Goal: Information Seeking & Learning: Learn about a topic

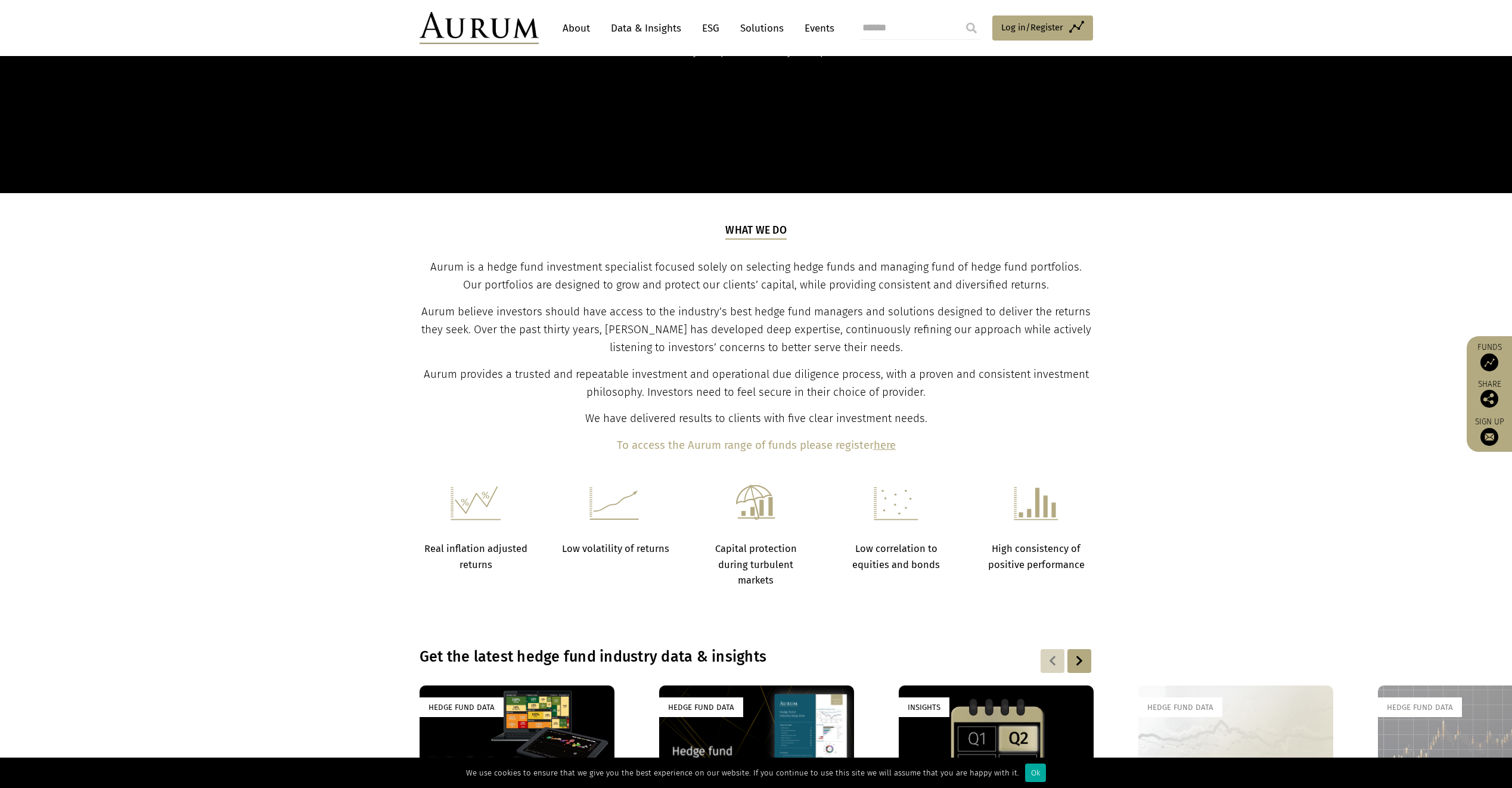
scroll to position [834, 0]
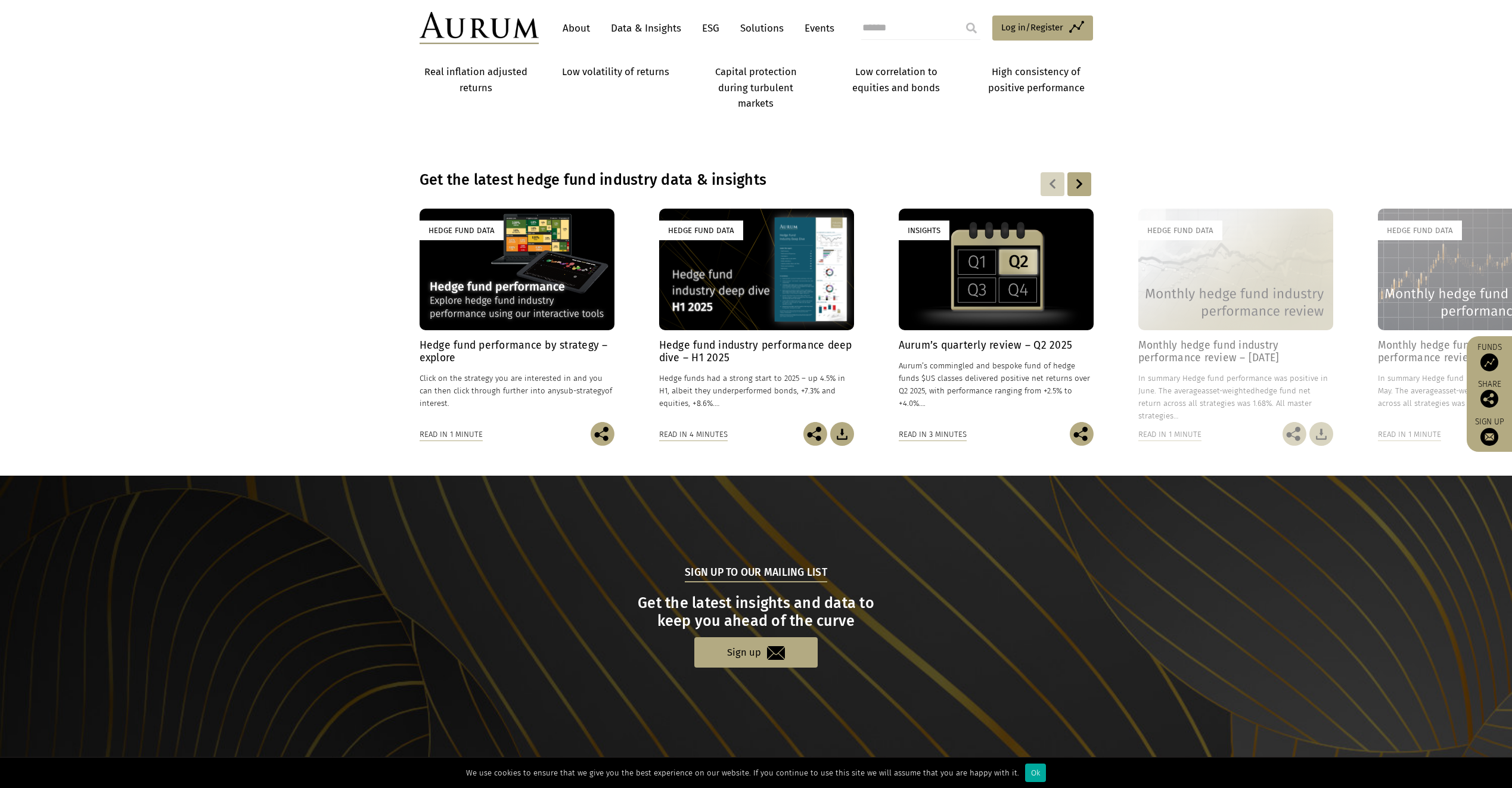
click at [526, 293] on div "Hedge Fund Data" at bounding box center [517, 269] width 195 height 122
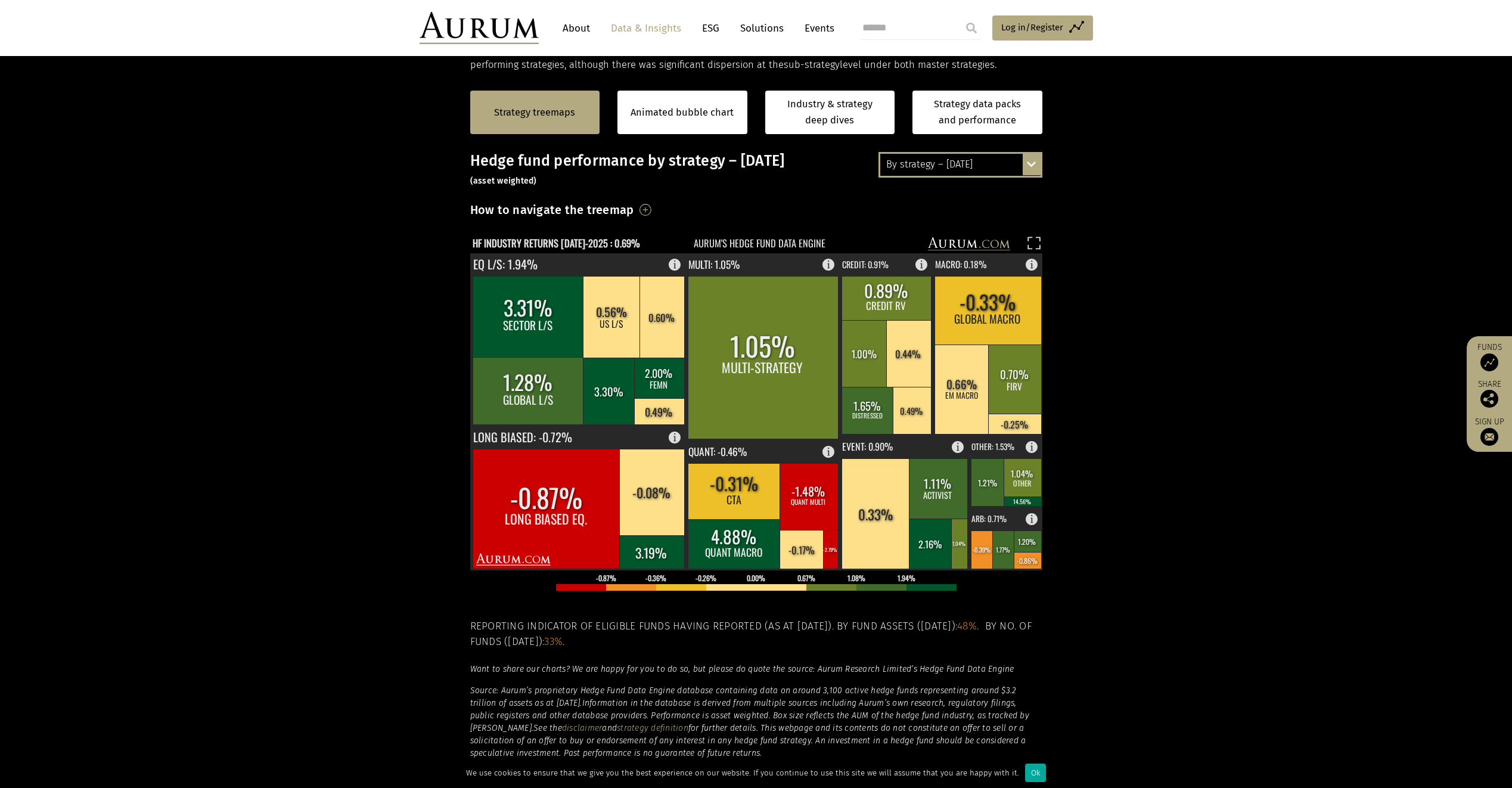
scroll to position [238, 0]
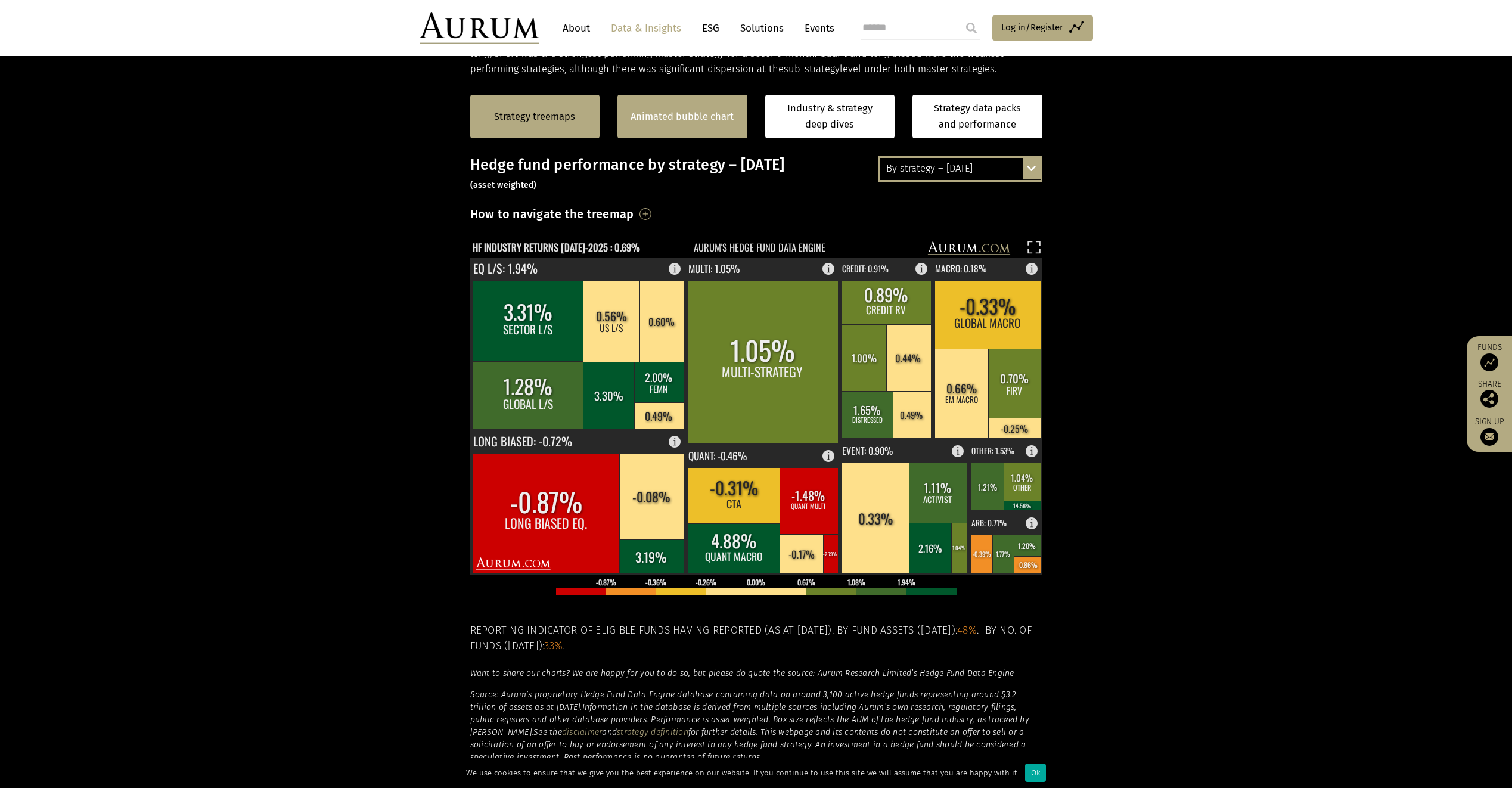
click at [672, 130] on div "Animated bubble chart" at bounding box center [683, 117] width 130 height 44
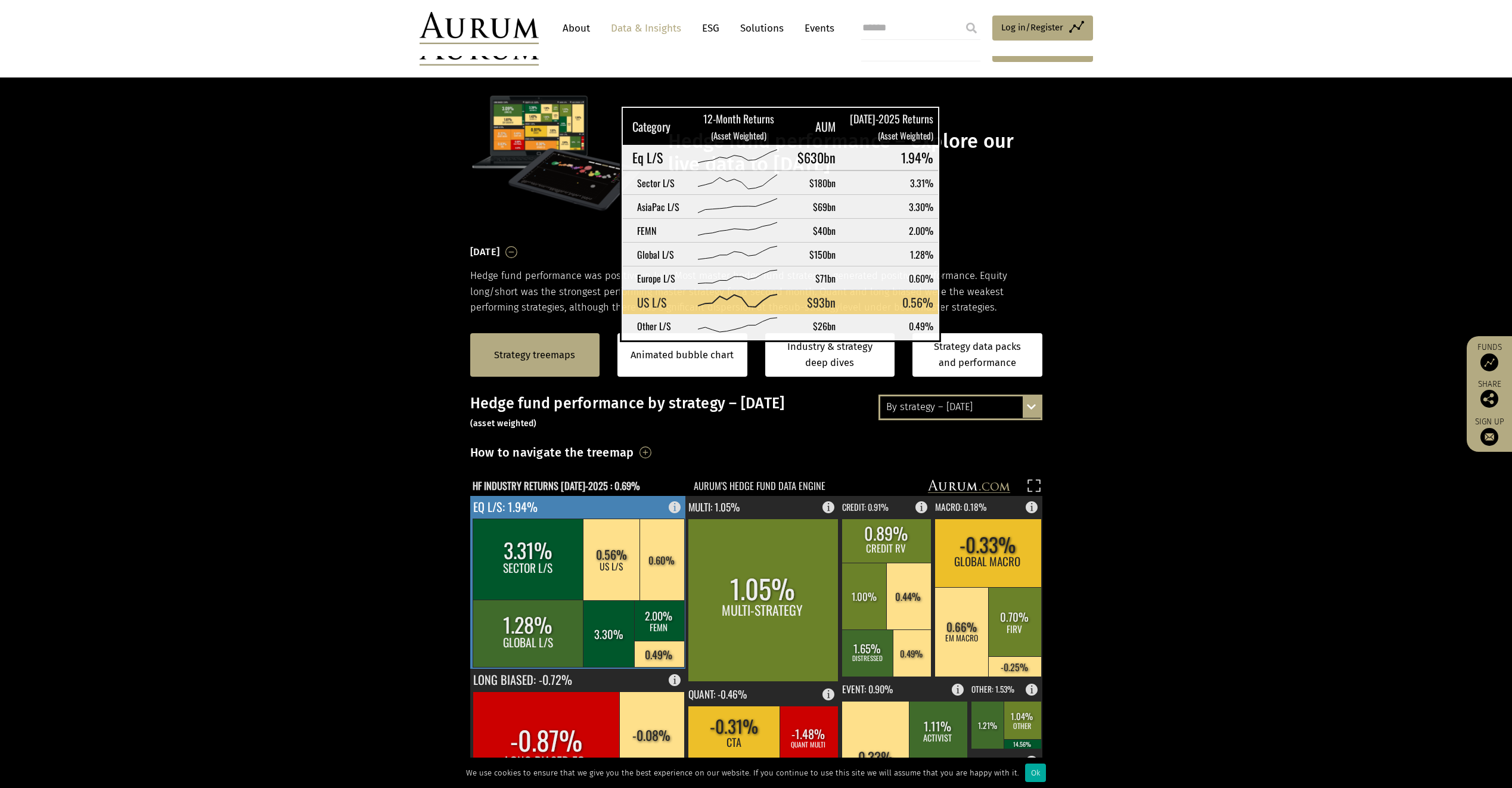
scroll to position [240, 0]
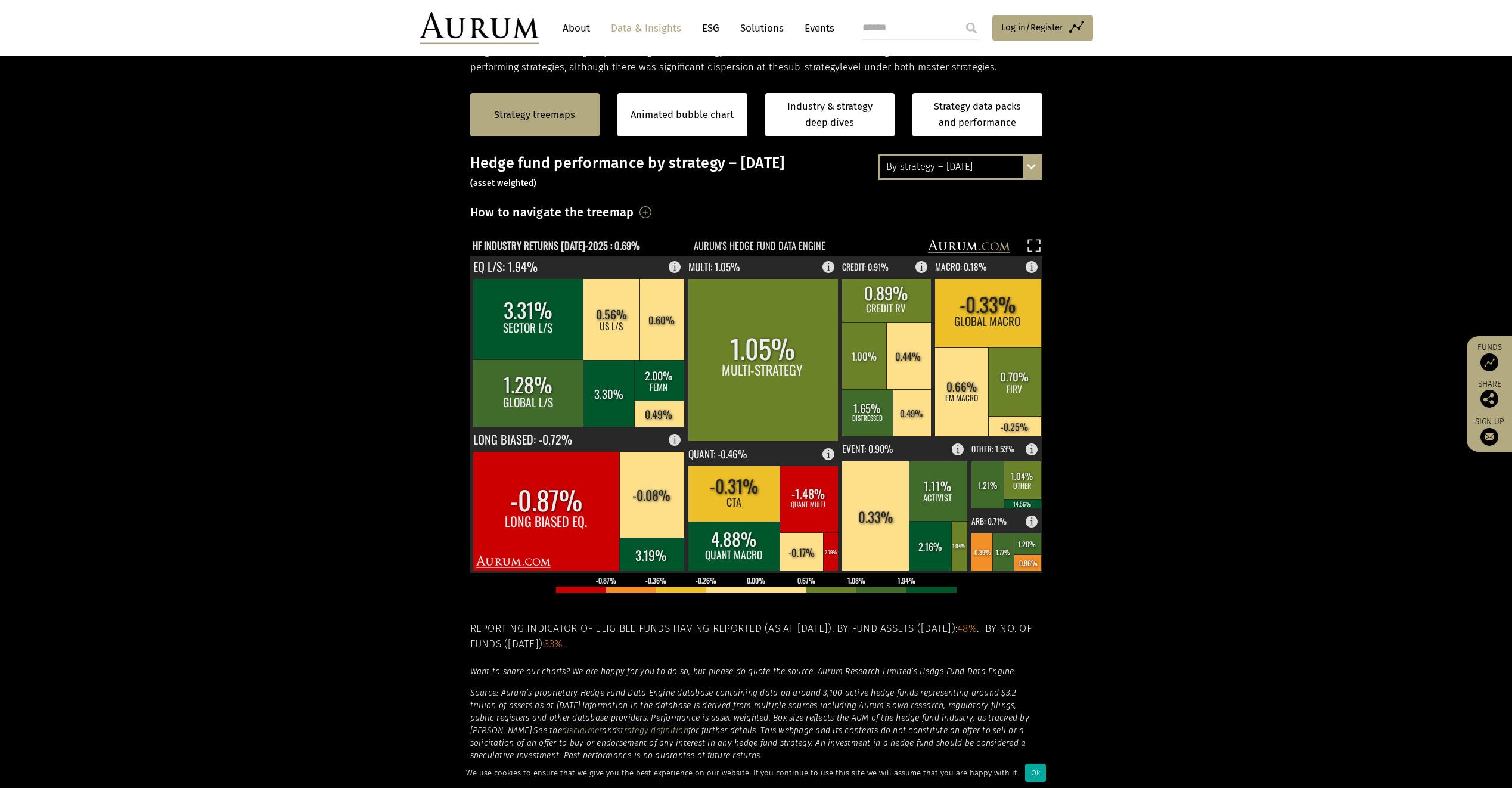
click at [1028, 173] on div "By strategy – July 2025 By strategy – July 2025 By strategy – year to date 2016…" at bounding box center [961, 166] width 164 height 25
click at [954, 212] on div "By strategy – year to date" at bounding box center [961, 210] width 161 height 21
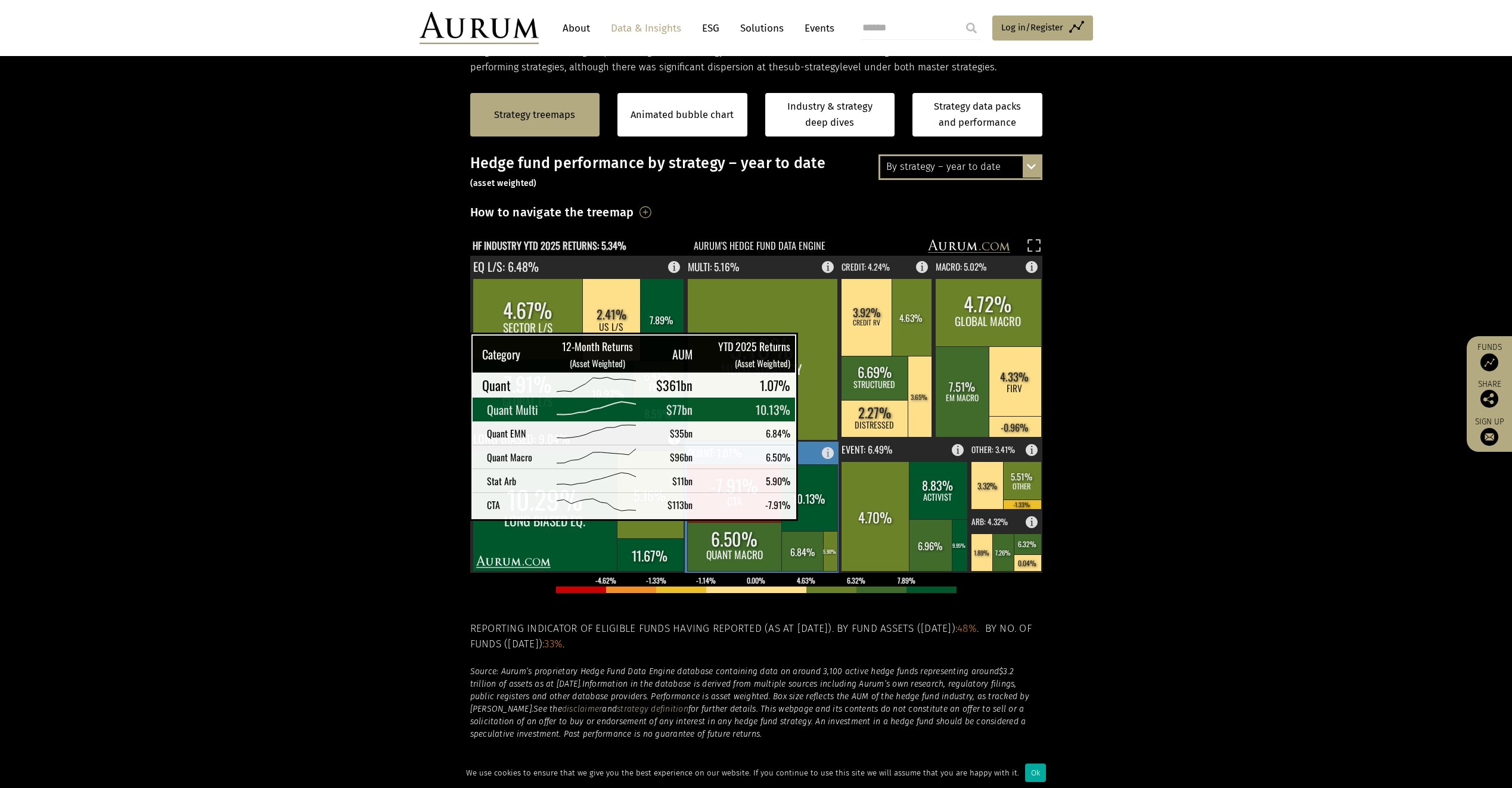
click at [816, 507] on rect at bounding box center [809, 498] width 56 height 66
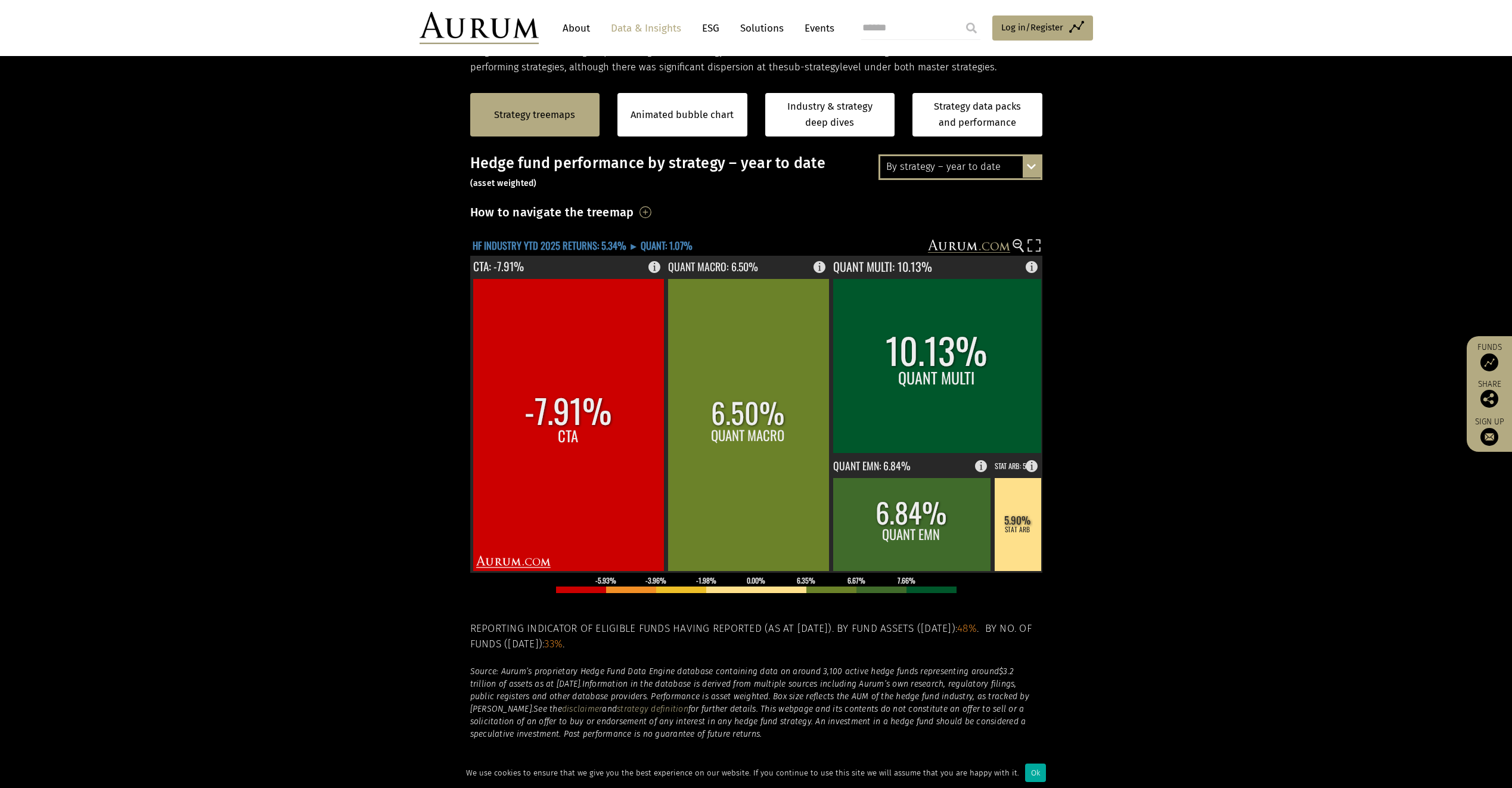
click at [544, 244] on text "HF INDUSTRY YTD 2025 RETURNS: 5.34% ► QUANT: 1.07%" at bounding box center [582, 245] width 220 height 15
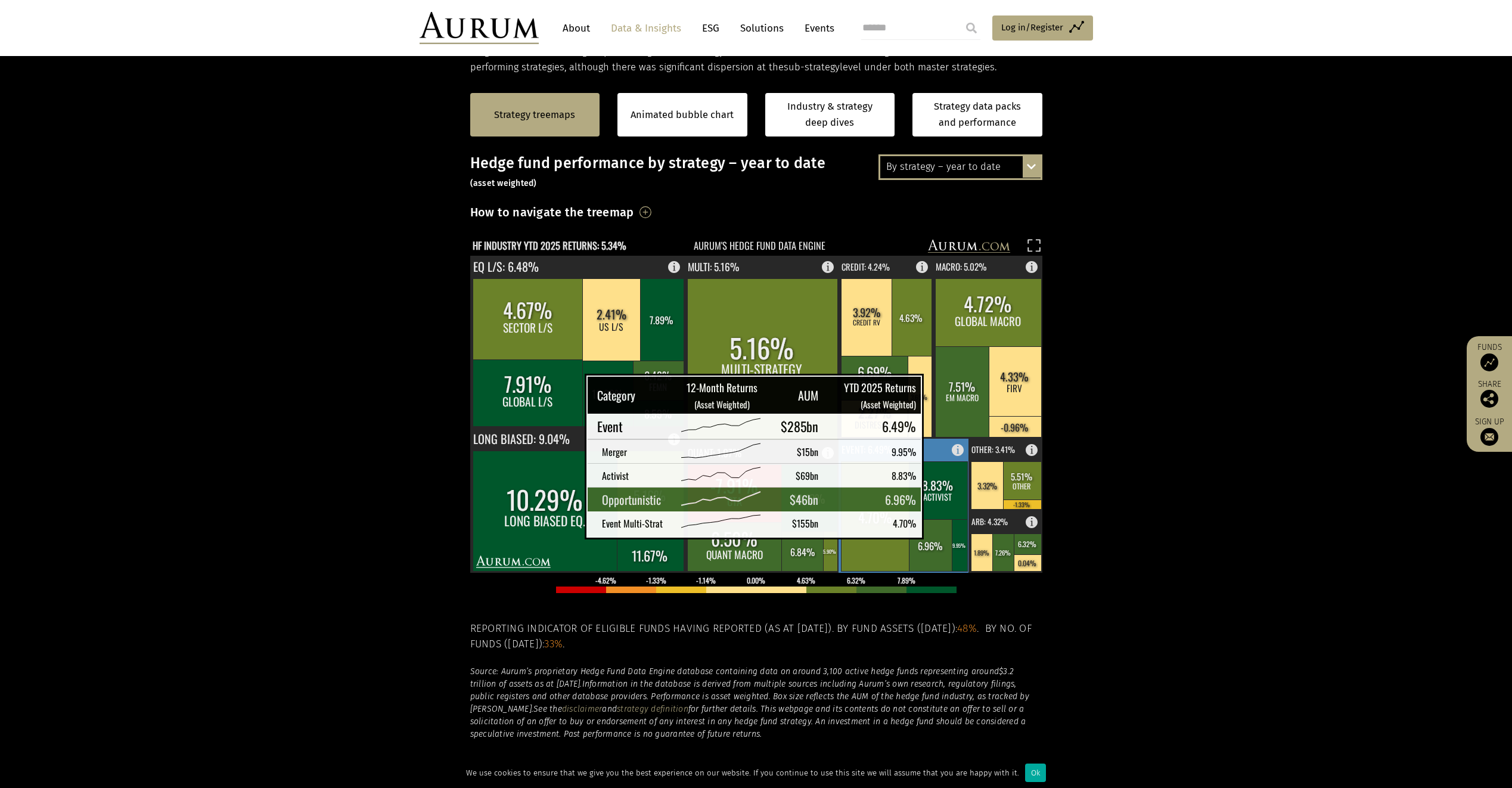
click at [931, 521] on rect at bounding box center [931, 545] width 44 height 52
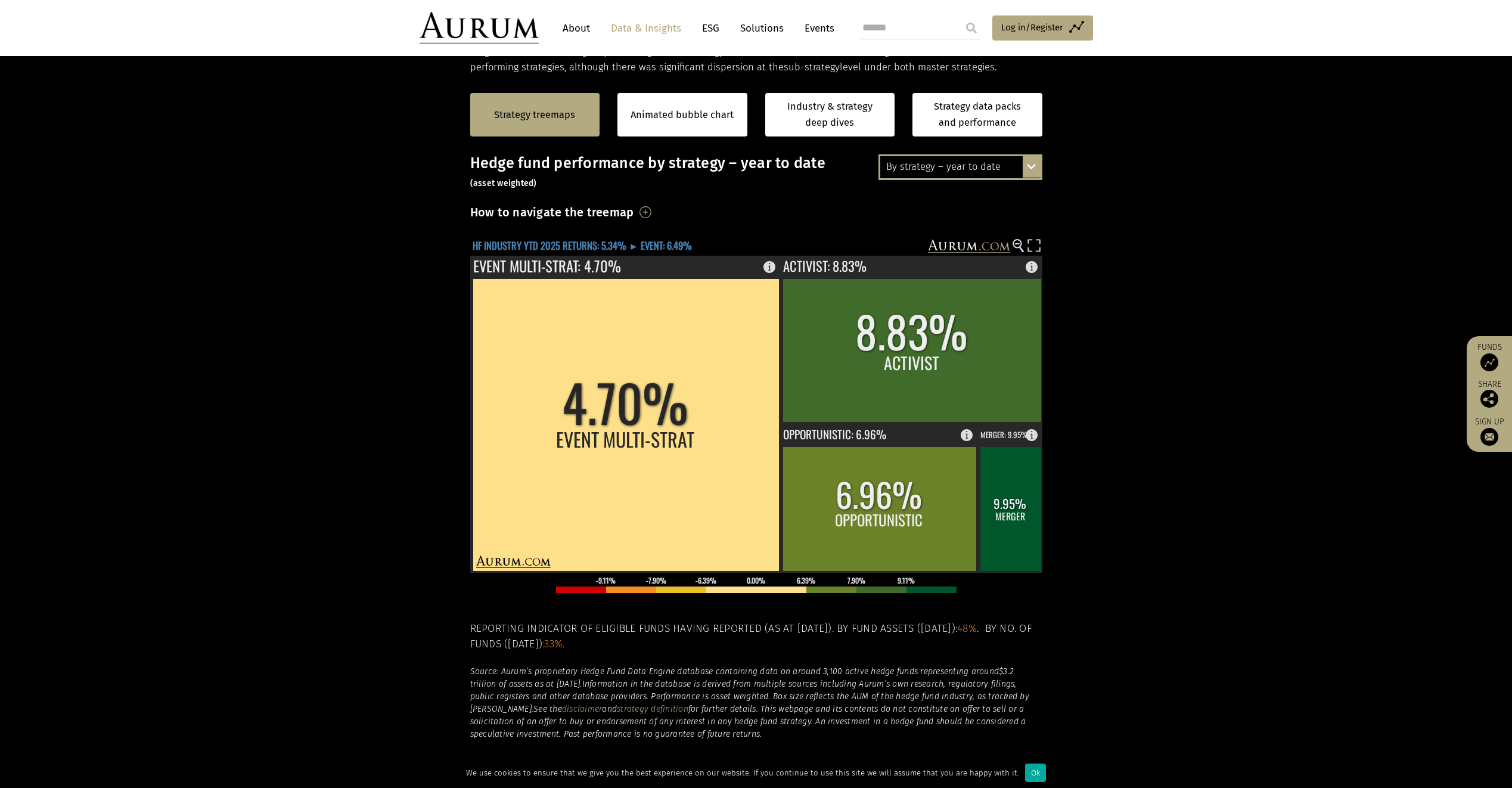
click at [538, 243] on text "HF INDUSTRY YTD 2025 RETURNS: 5.34% ► EVENT: 6.49%" at bounding box center [582, 245] width 220 height 15
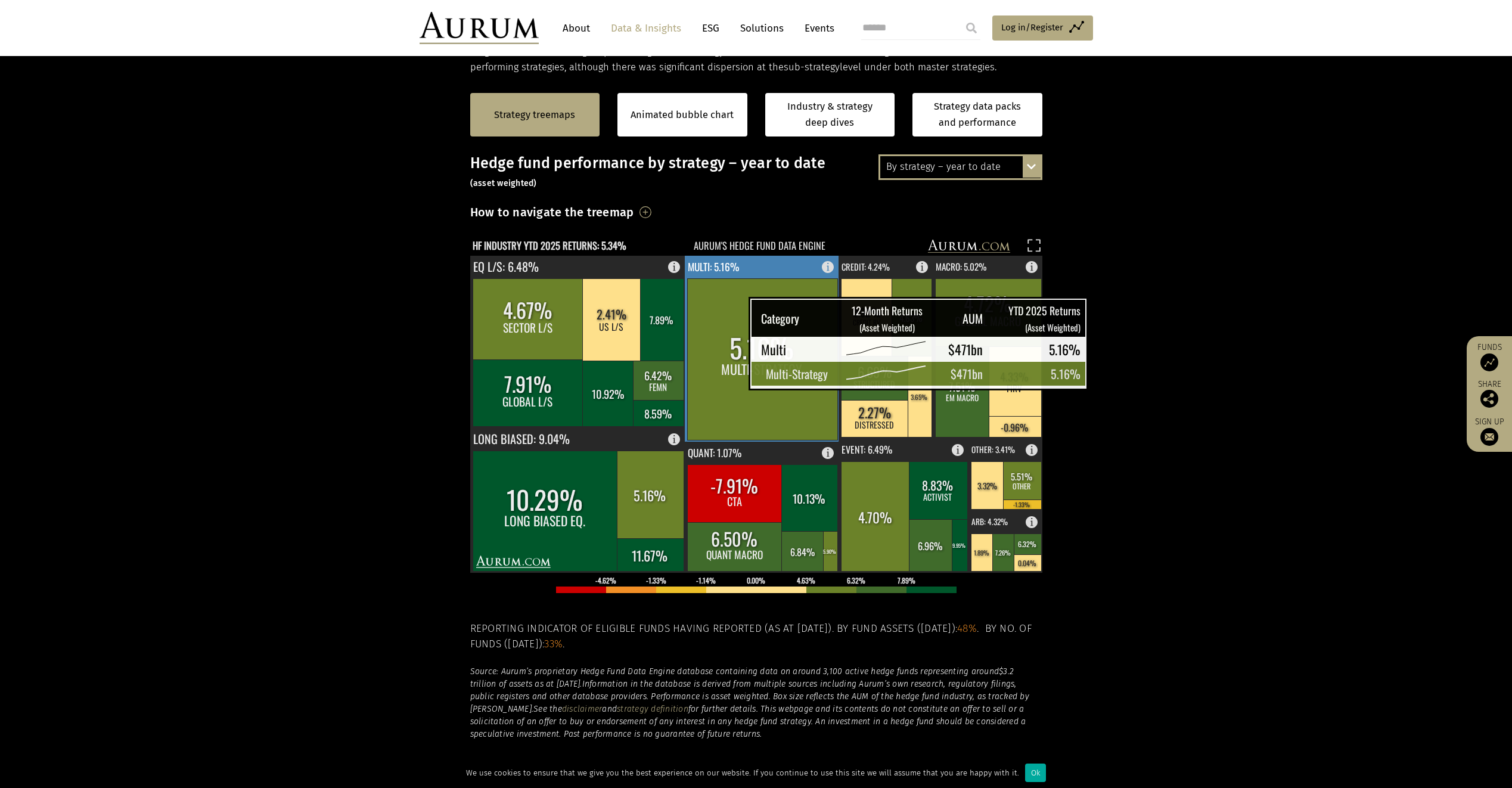
click at [719, 366] on rect at bounding box center [762, 358] width 150 height 161
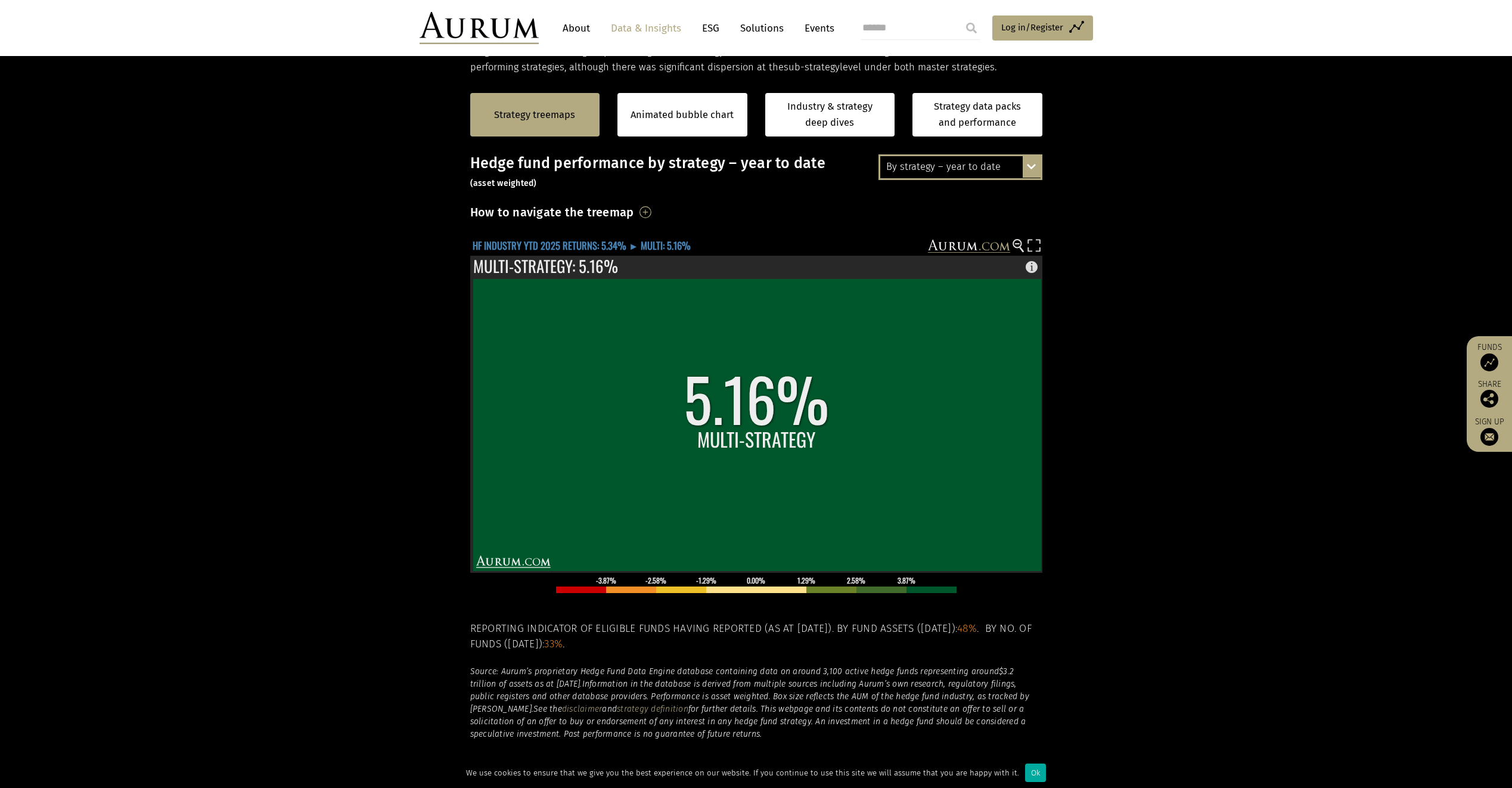
click at [533, 243] on text "HF INDUSTRY YTD 2025 RETURNS: 5.34% ► MULTI: 5.16%" at bounding box center [581, 245] width 218 height 15
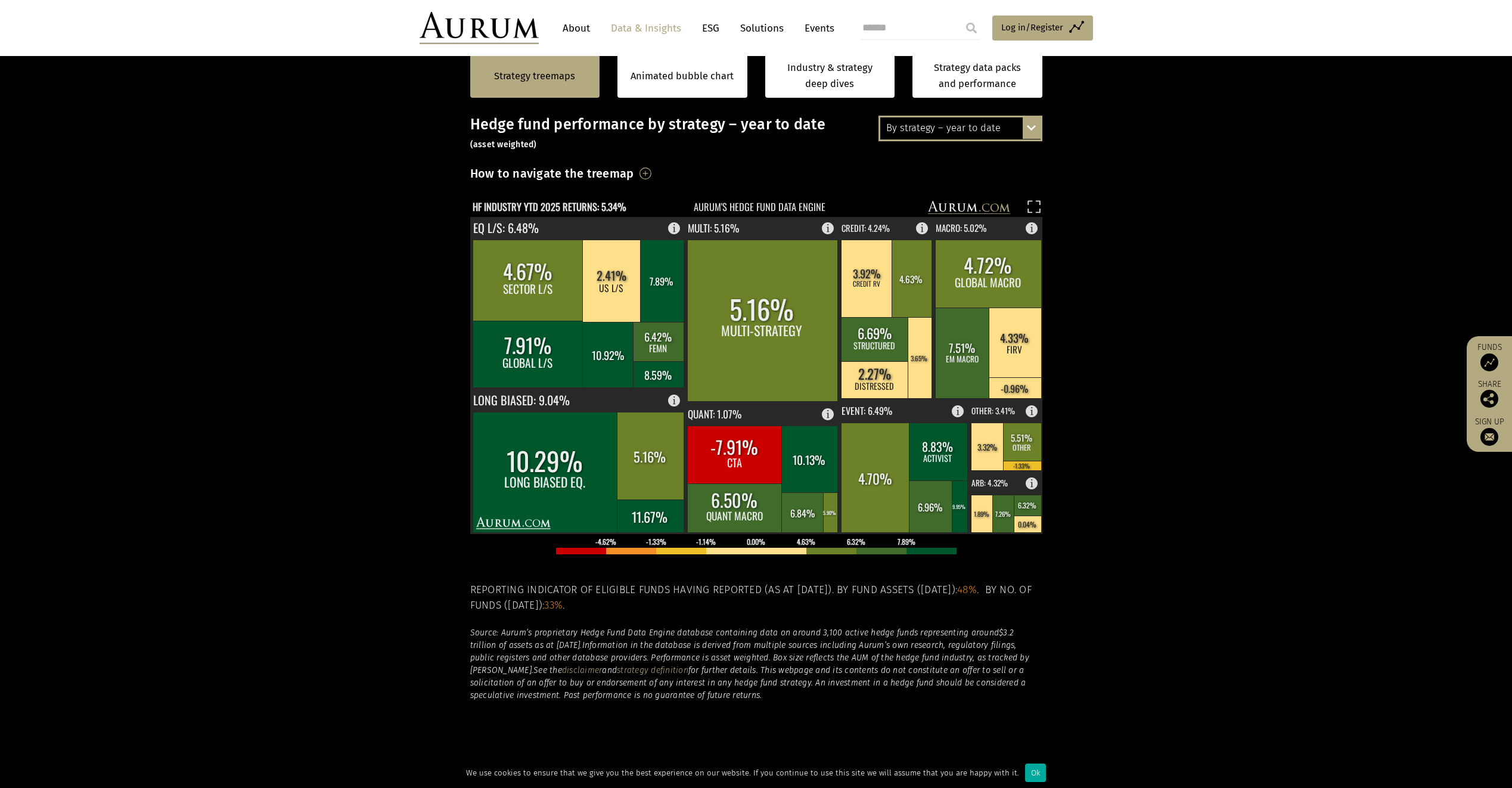
scroll to position [300, 0]
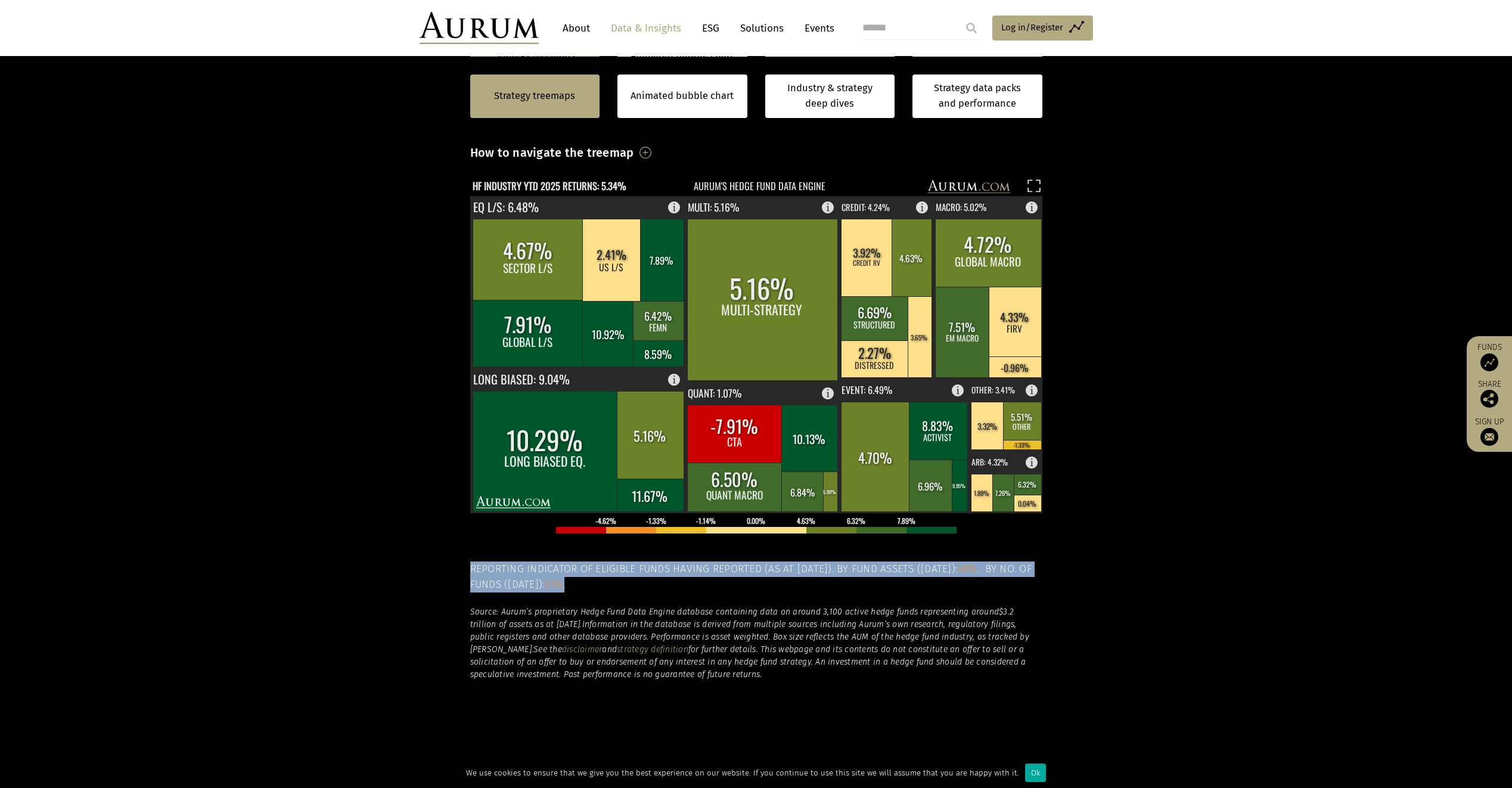
drag, startPoint x: 568, startPoint y: 582, endPoint x: 471, endPoint y: 568, distance: 98.0
click at [471, 568] on h5 "Reporting indicator of eligible funds having reported (as at 08-Aug-2025). By f…" at bounding box center [756, 577] width 572 height 32
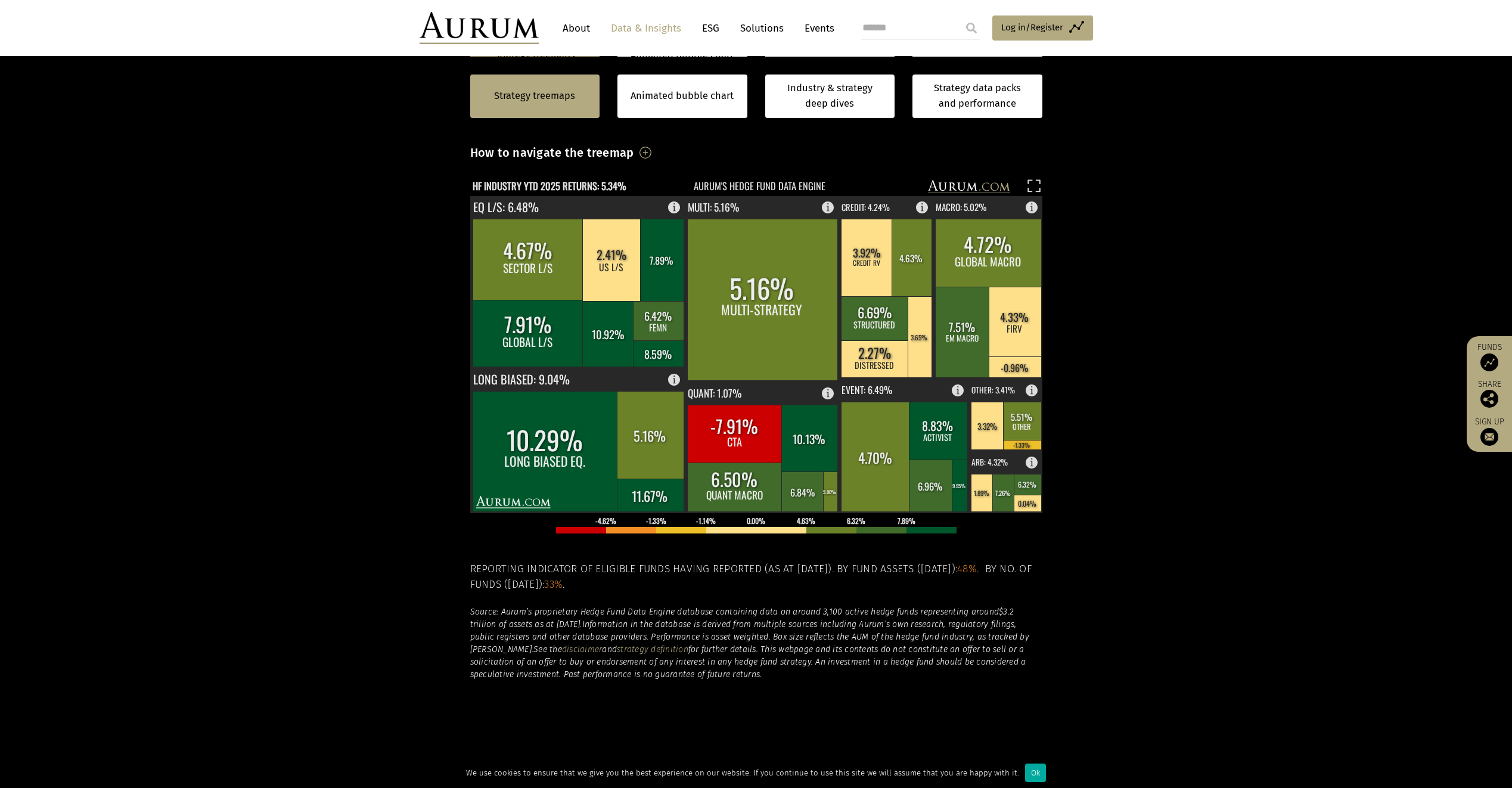
click at [663, 622] on em "Information in the database is derived from multiple sources including Aurum’s …" at bounding box center [750, 636] width 559 height 35
click at [654, 435] on rect at bounding box center [650, 435] width 66 height 88
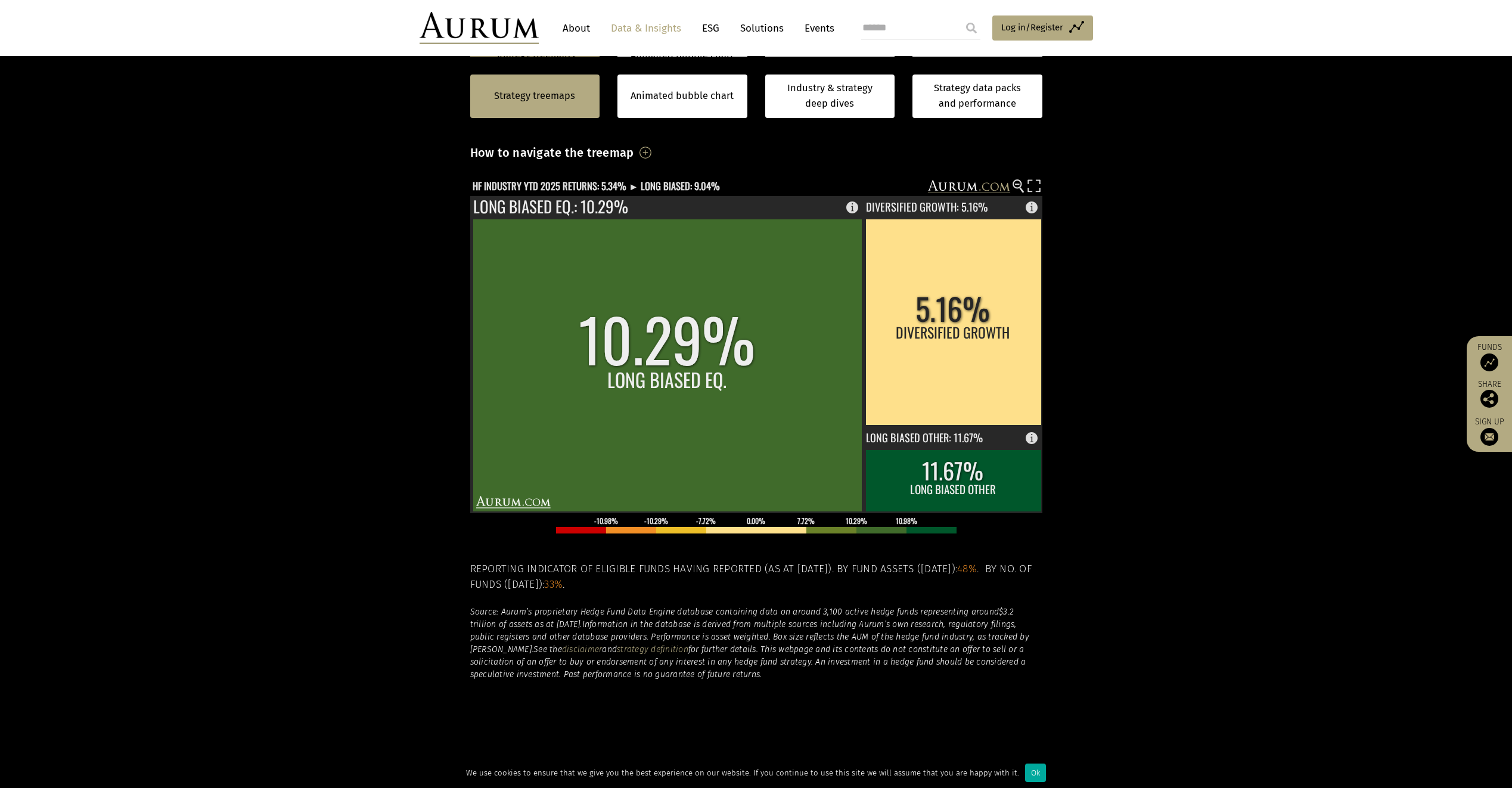
drag, startPoint x: 1190, startPoint y: 360, endPoint x: 986, endPoint y: 312, distance: 209.6
click at [1189, 360] on section "Strategy treemaps Animated bubble chart Industry & strategy deep dives Strategy…" at bounding box center [756, 388] width 1512 height 745
click at [580, 180] on text "HF INDUSTRY YTD 2025 RETURNS: 5.34% ► LONG BIASED: 9.04%" at bounding box center [596, 186] width 247 height 15
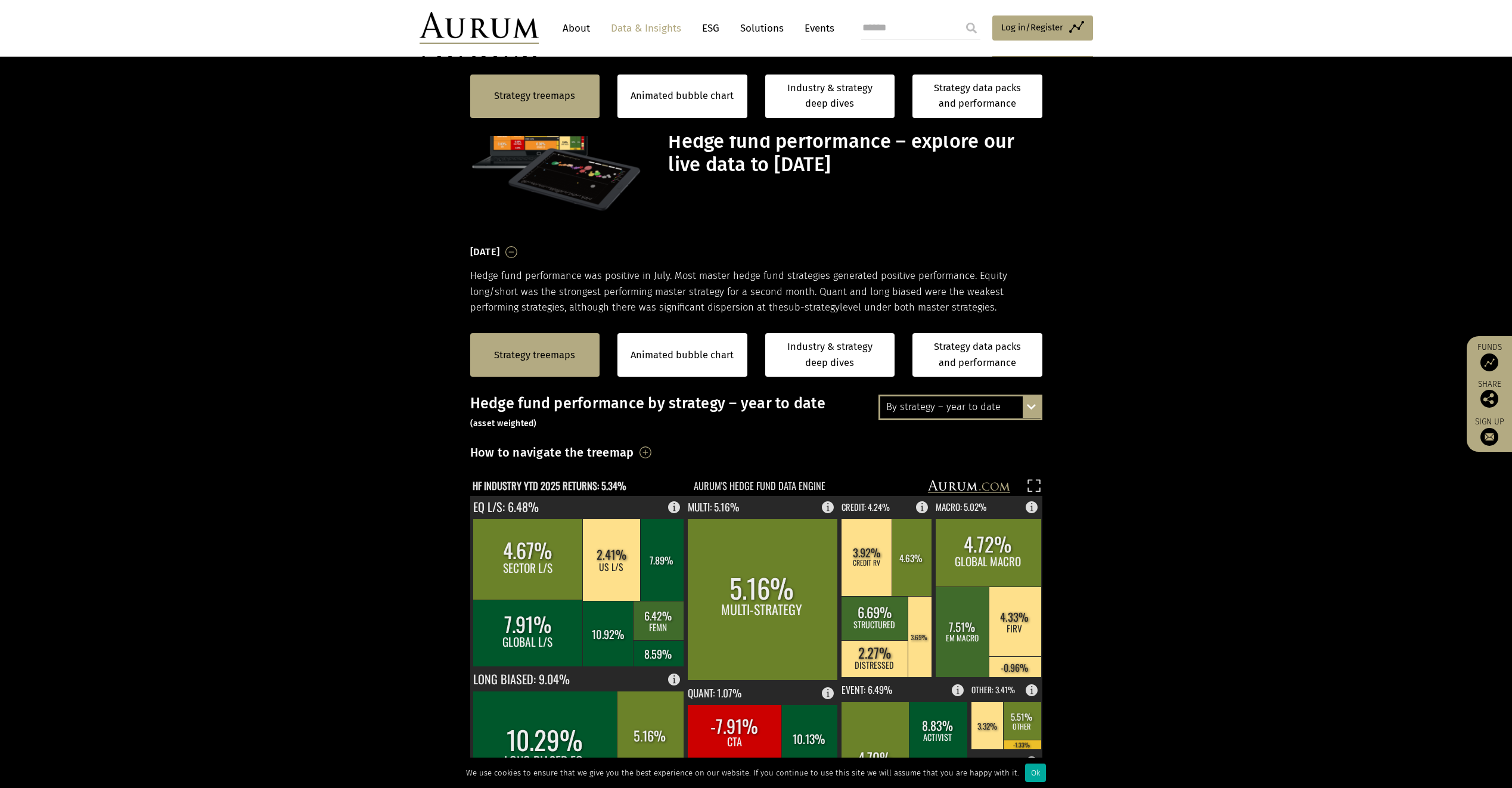
scroll to position [300, 0]
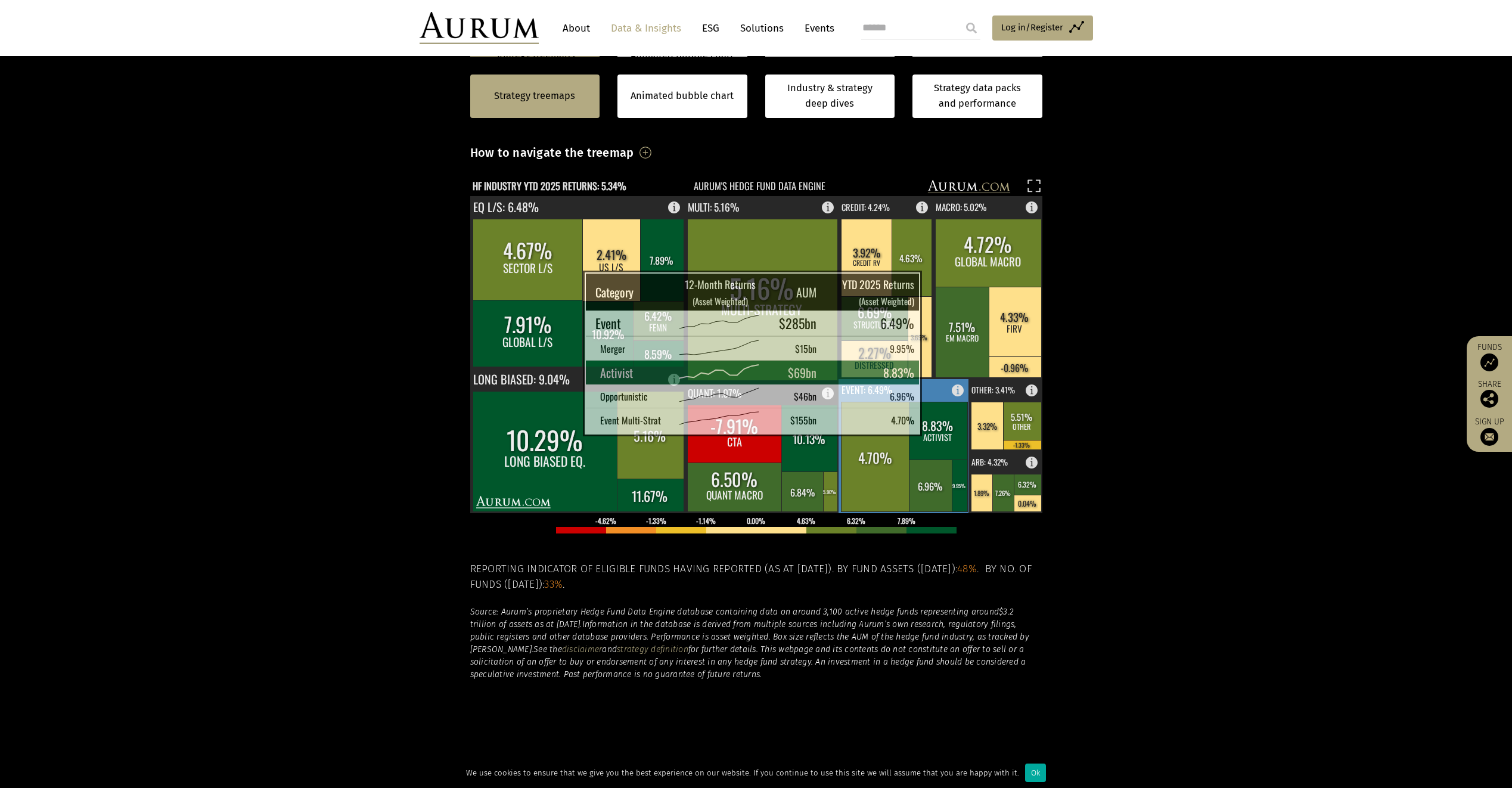
click at [924, 420] on rect at bounding box center [938, 430] width 58 height 58
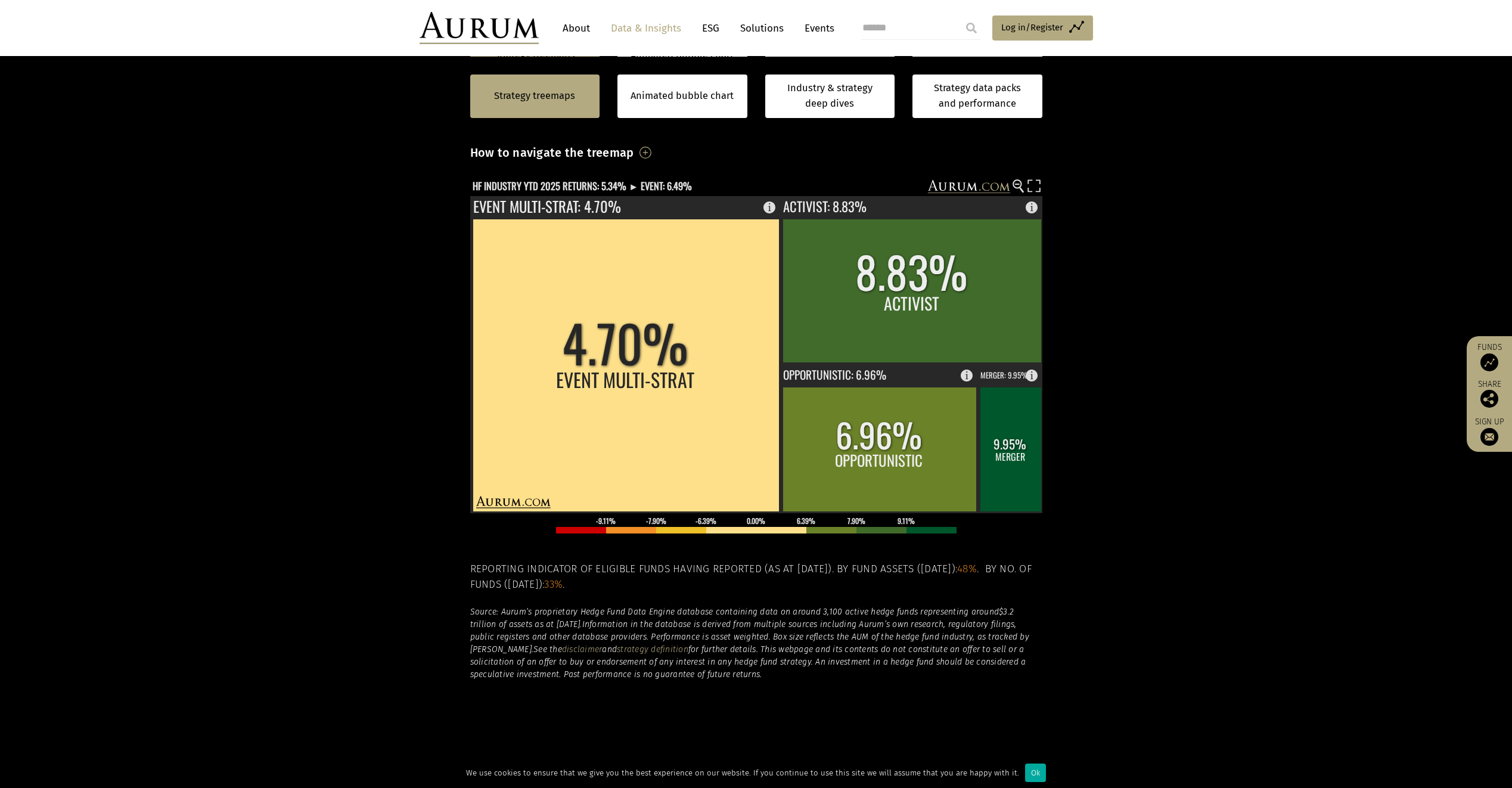
click at [1202, 630] on section "Strategy treemaps Animated bubble chart Industry & strategy deep dives Strategy…" at bounding box center [756, 388] width 1512 height 745
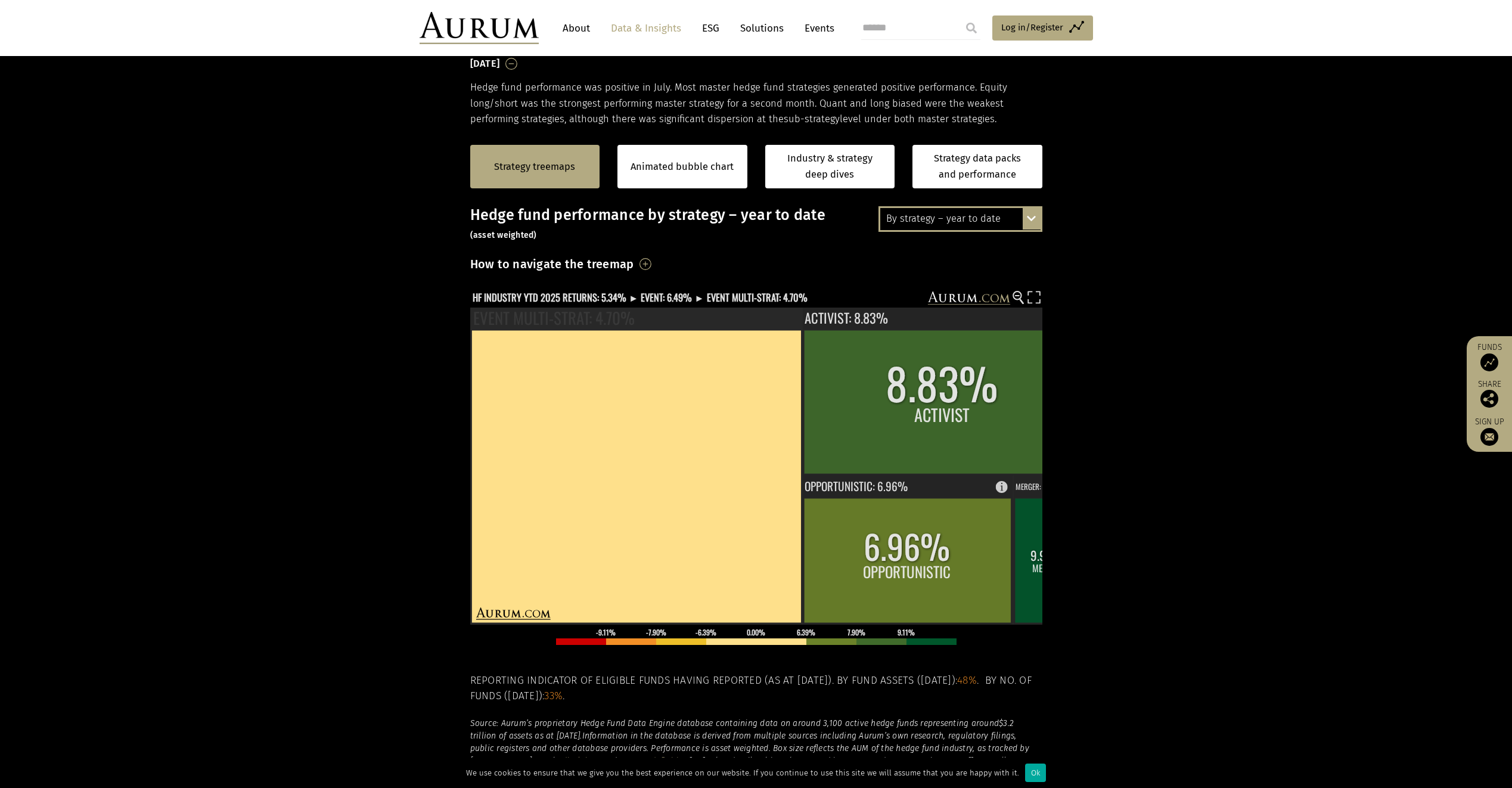
scroll to position [2, 0]
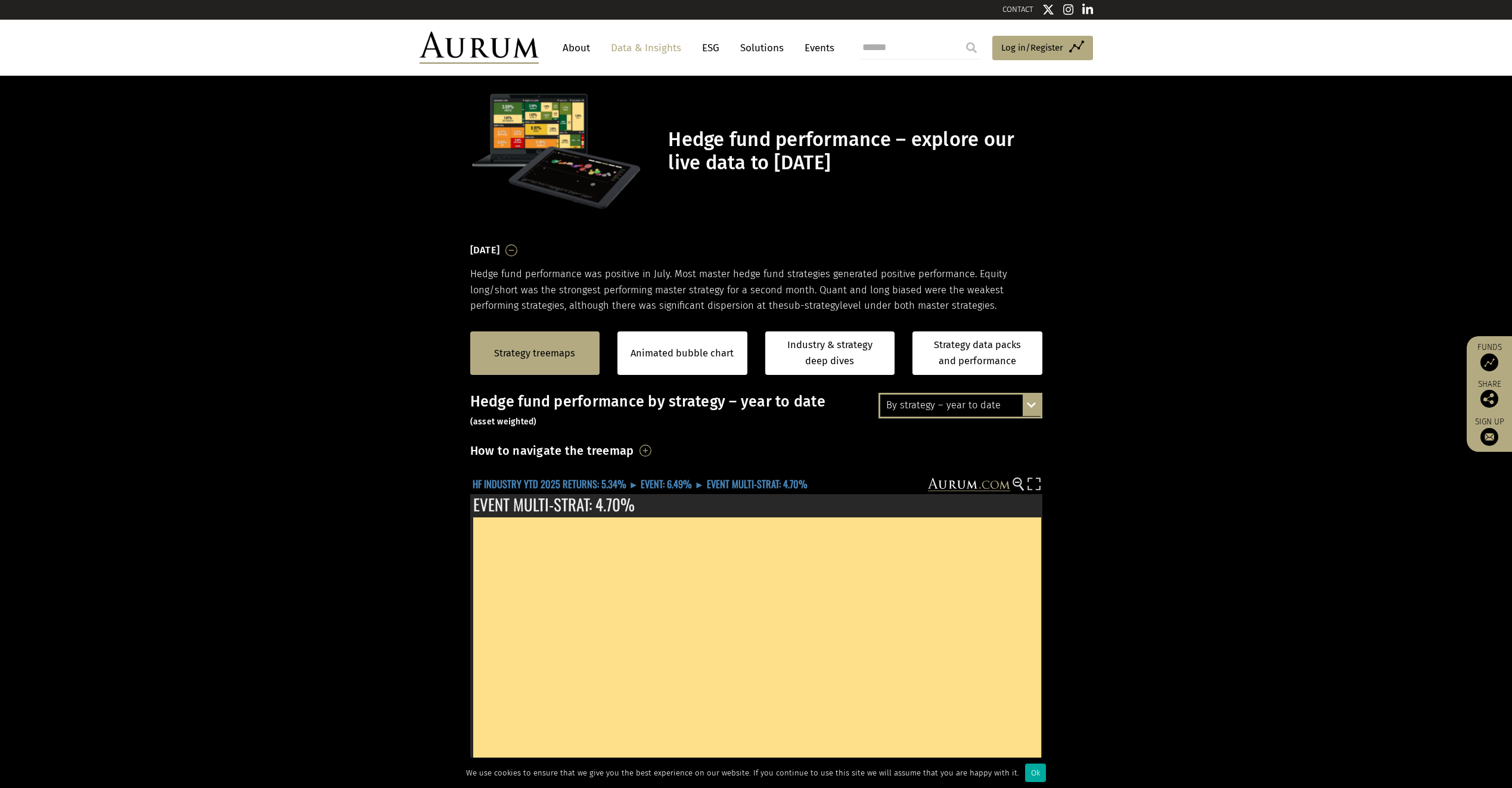
click at [511, 479] on text "HF INDUSTRY YTD 2025 RETURNS: 5.34% ► EVENT: 6.49% ► EVENT MULTI-STRAT: 4.70%" at bounding box center [640, 483] width 335 height 15
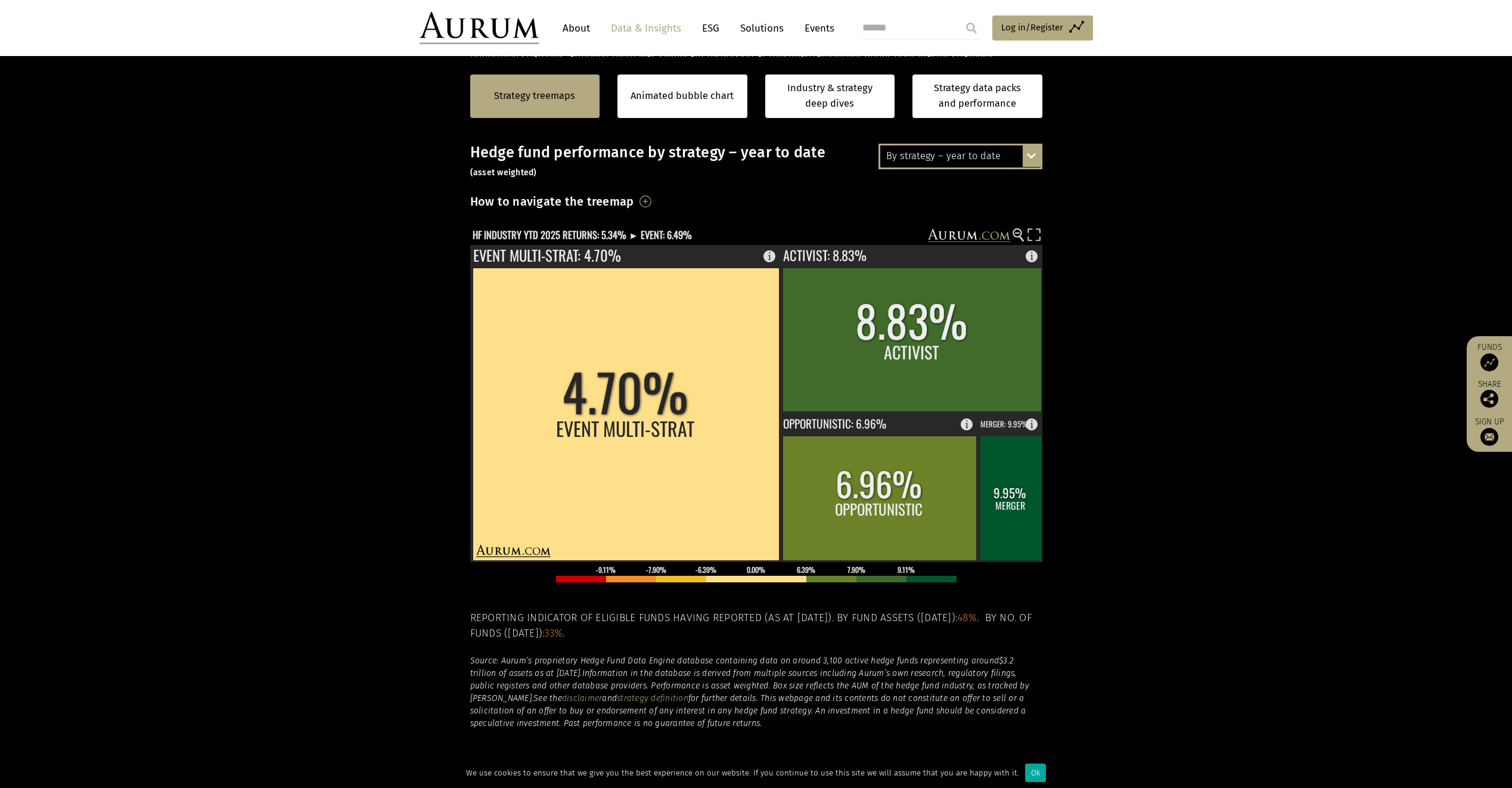
scroll to position [300, 0]
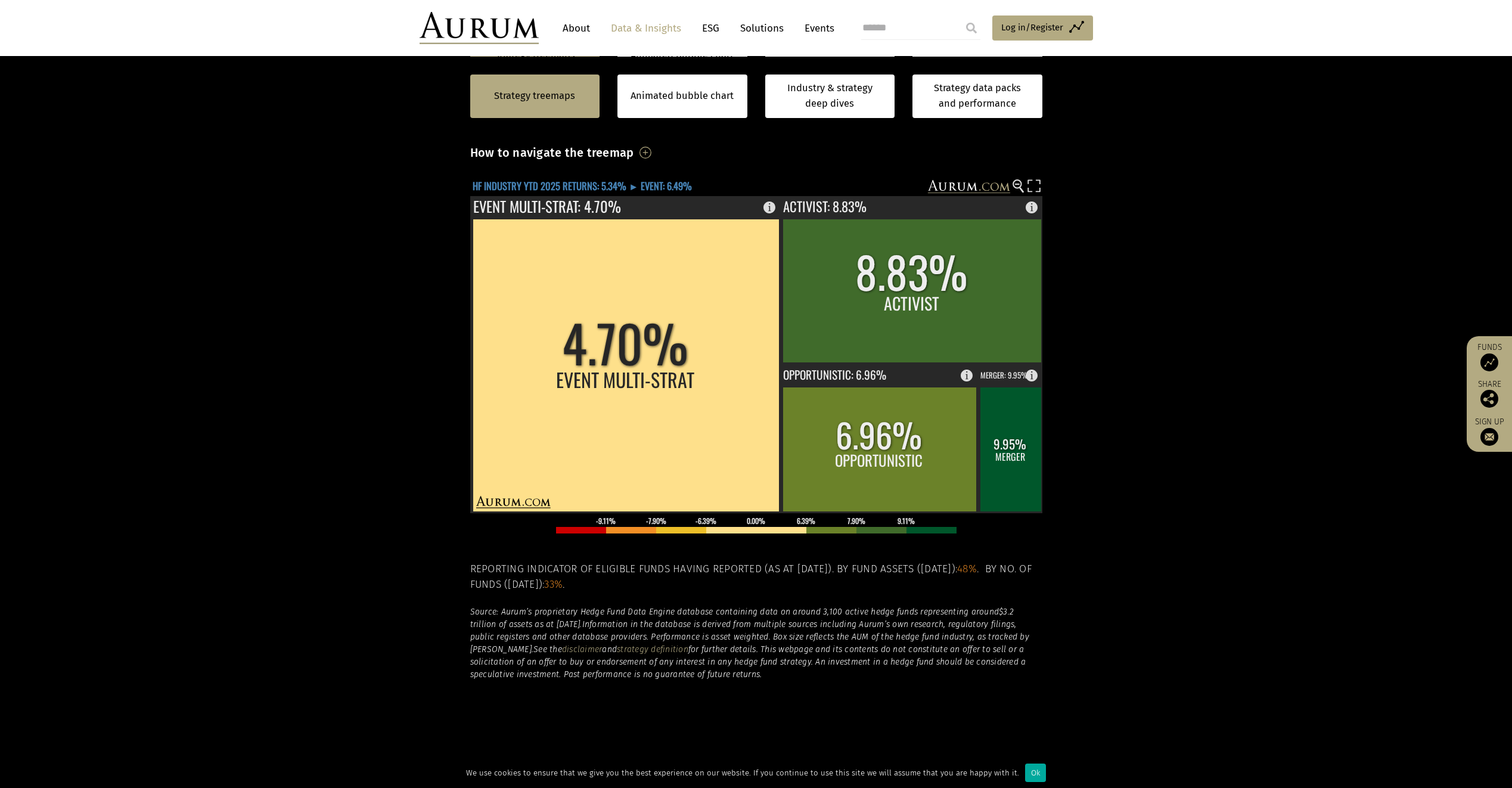
click at [556, 182] on text "HF INDUSTRY YTD 2025 RETURNS: 5.34% ► EVENT: 6.49%" at bounding box center [582, 186] width 220 height 15
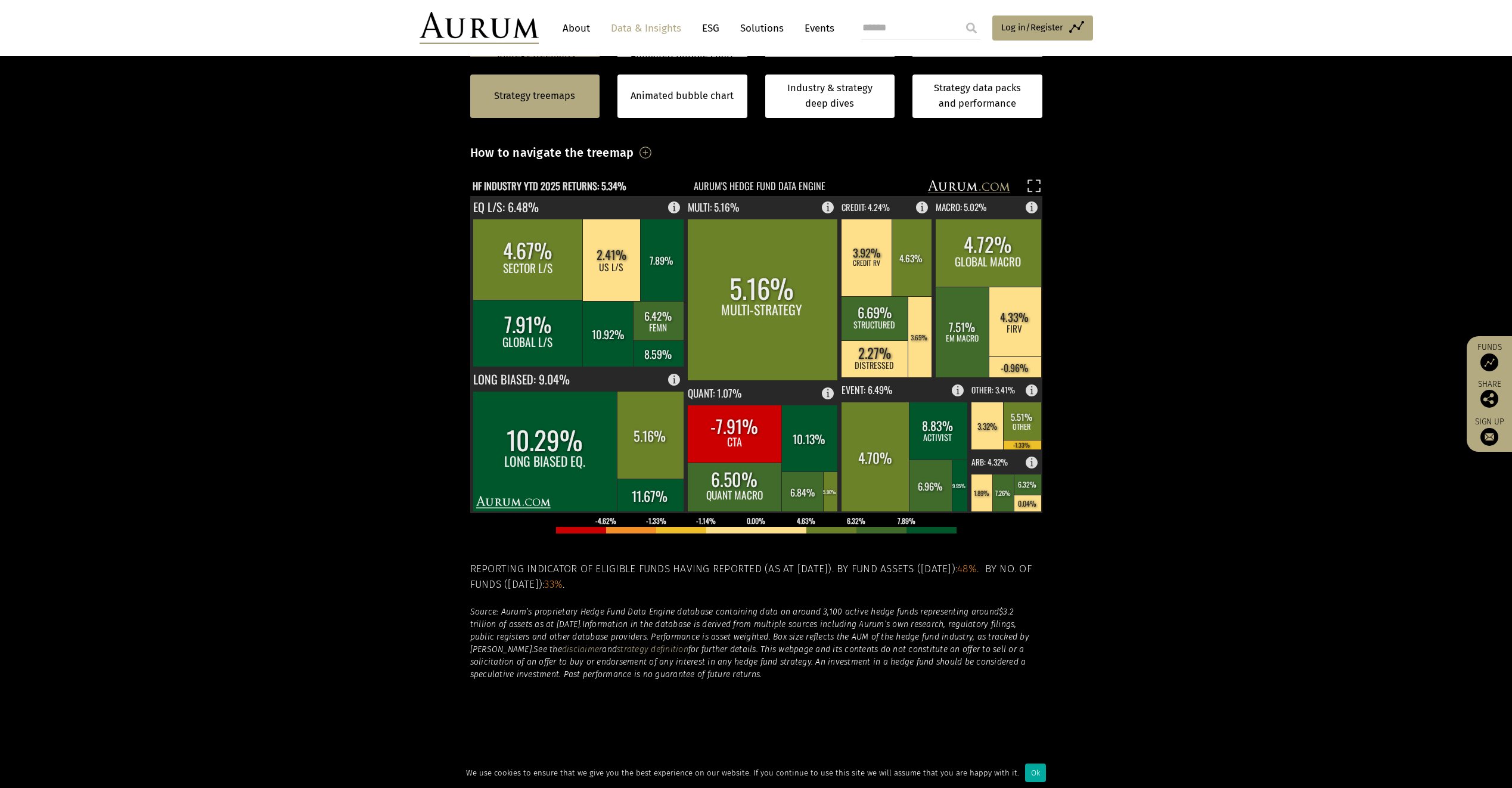
click at [276, 409] on section "Strategy treemaps Animated bubble chart Industry & strategy deep dives Strategy…" at bounding box center [756, 388] width 1512 height 745
click at [1156, 492] on section "Strategy treemaps Animated bubble chart Industry & strategy deep dives Strategy…" at bounding box center [756, 388] width 1512 height 745
click at [1332, 478] on section "Strategy treemaps Animated bubble chart Industry & strategy deep dives Strategy…" at bounding box center [756, 388] width 1512 height 745
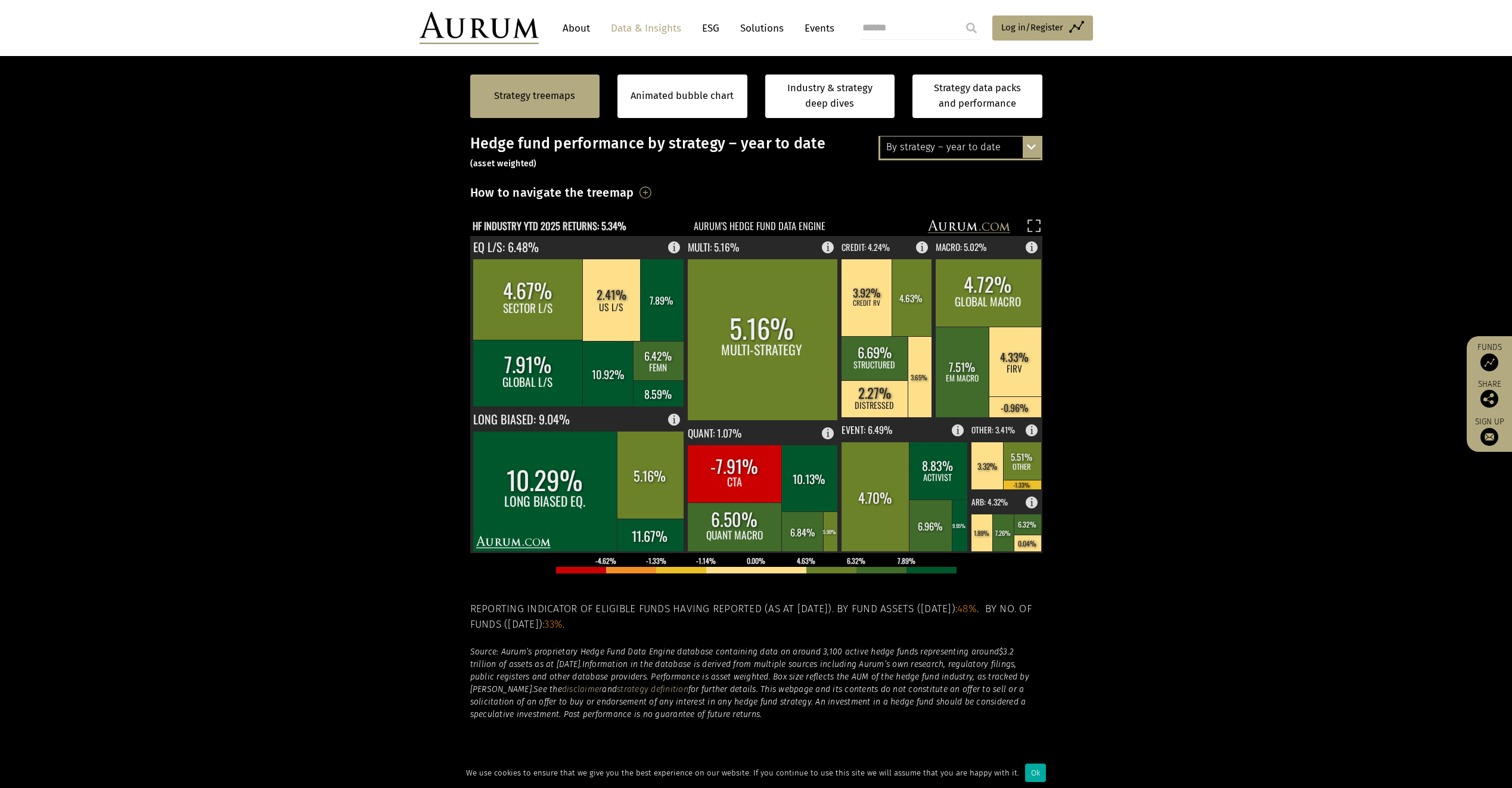
scroll to position [240, 0]
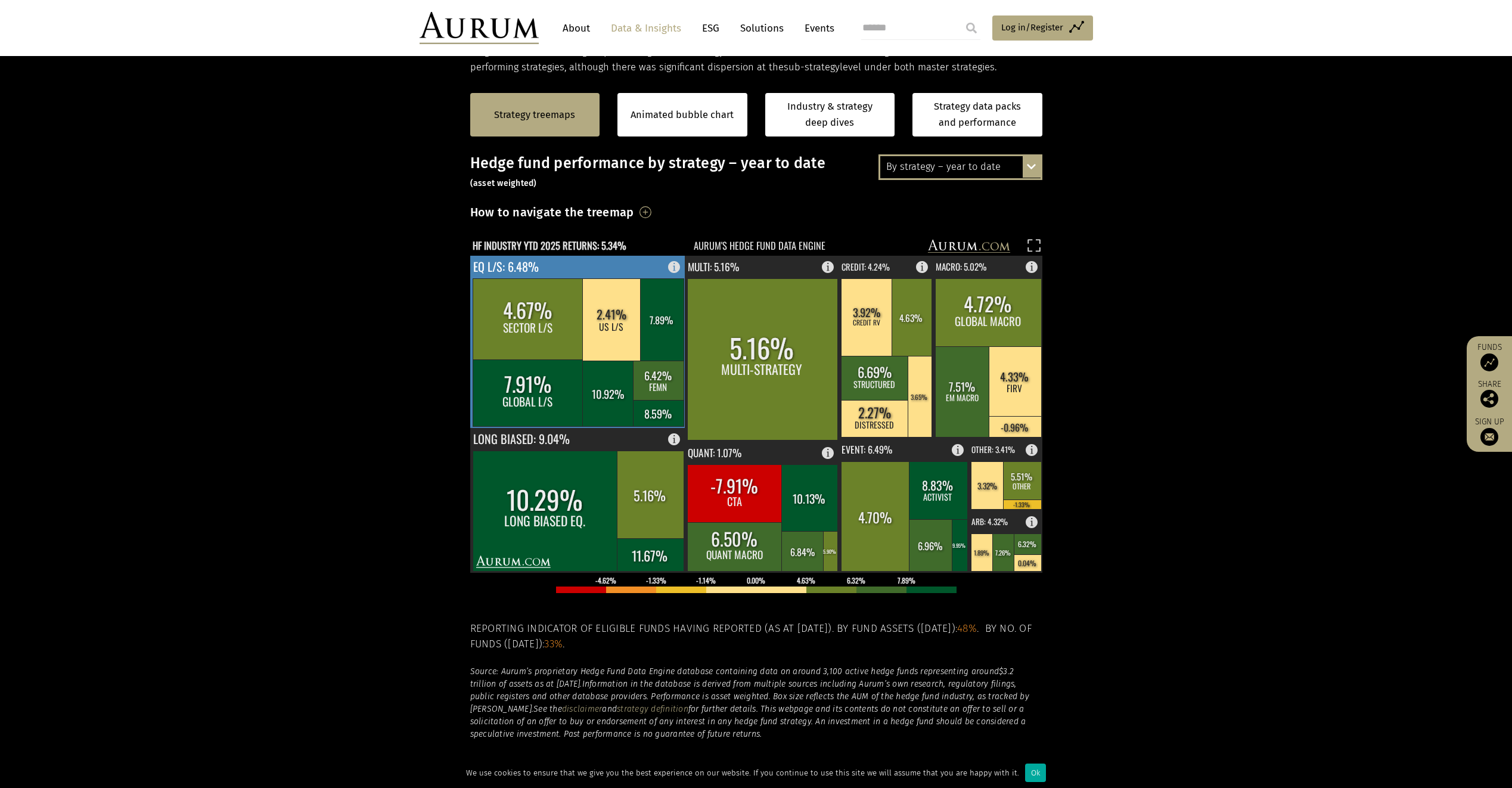
click at [613, 405] on rect at bounding box center [608, 393] width 52 height 66
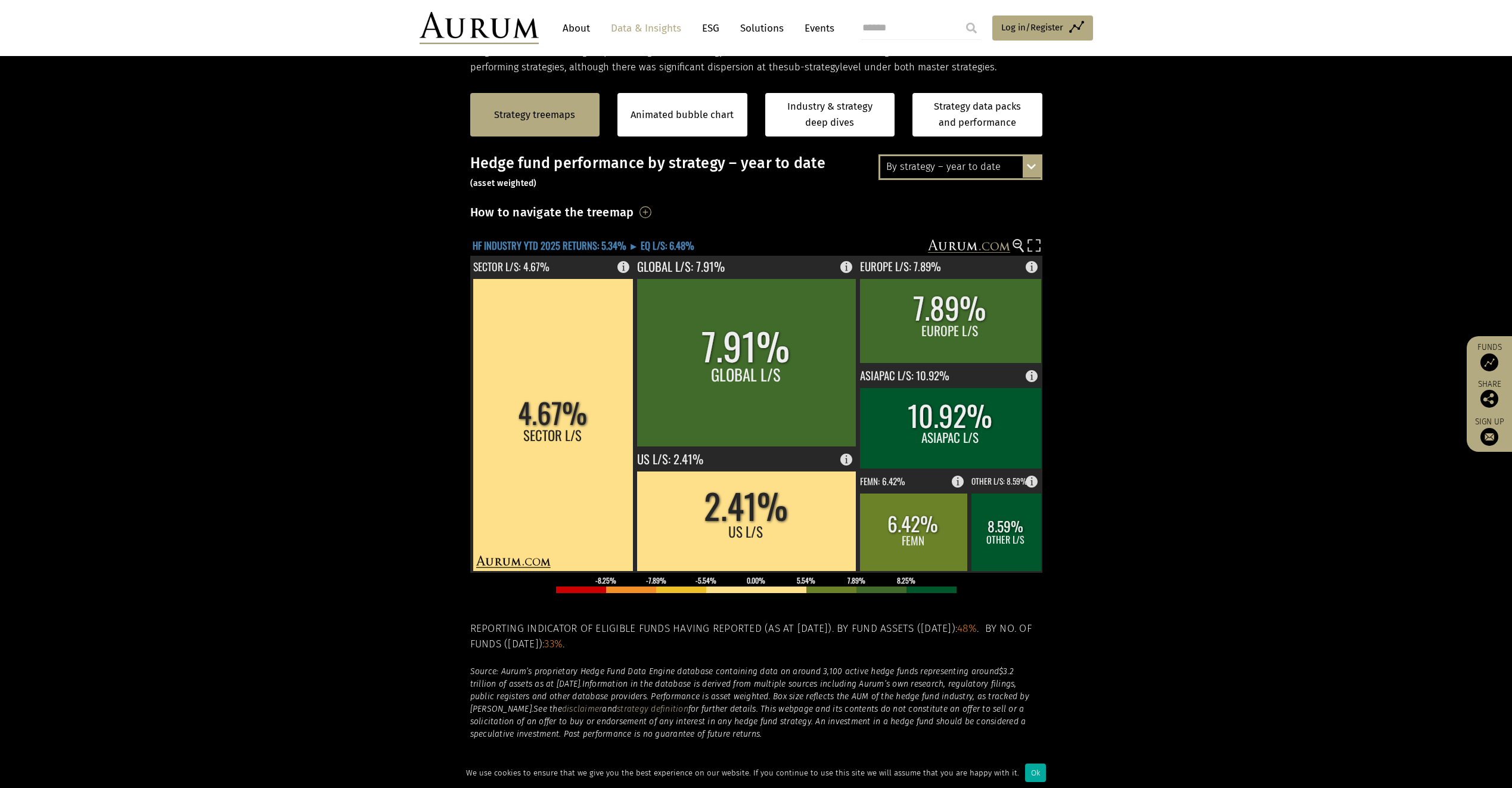
click at [512, 248] on text "HF INDUSTRY YTD 2025 RETURNS: 5.34% ► EQ L/S: 6.48%" at bounding box center [583, 245] width 221 height 15
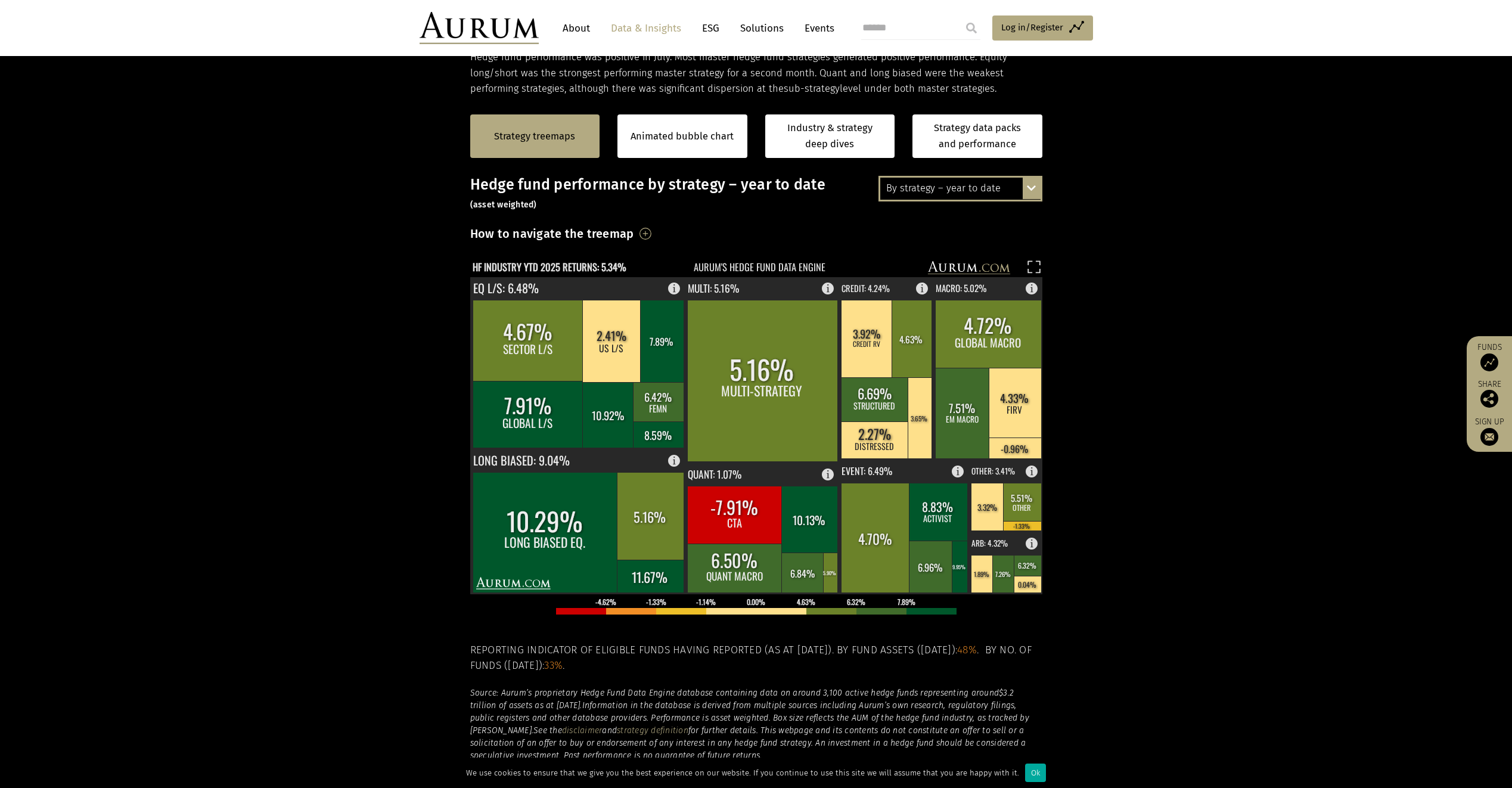
scroll to position [240, 0]
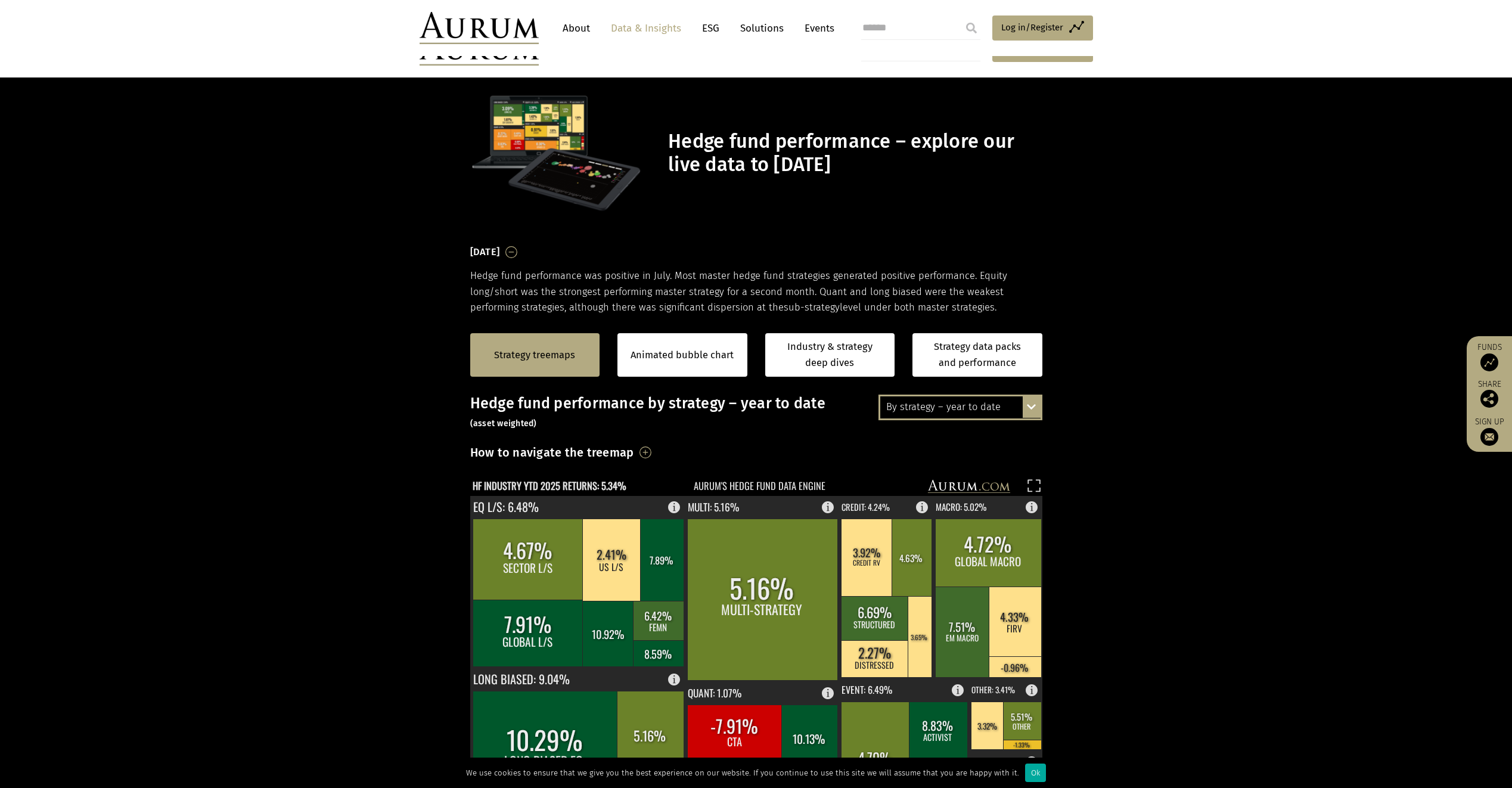
scroll to position [240, 0]
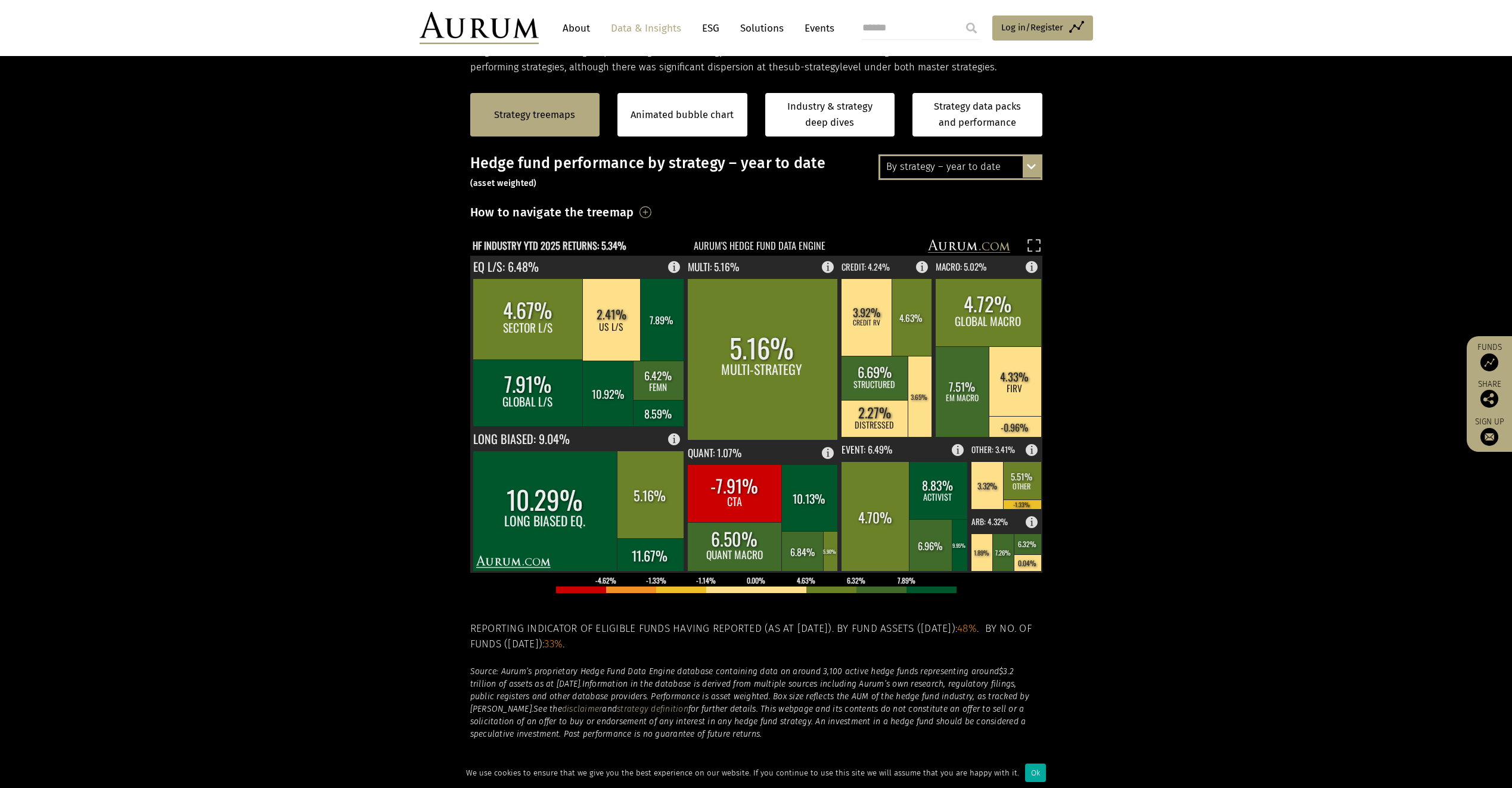
click at [1129, 455] on section "Strategy treemaps Animated bubble chart Industry & strategy deep dives Strategy…" at bounding box center [756, 448] width 1512 height 745
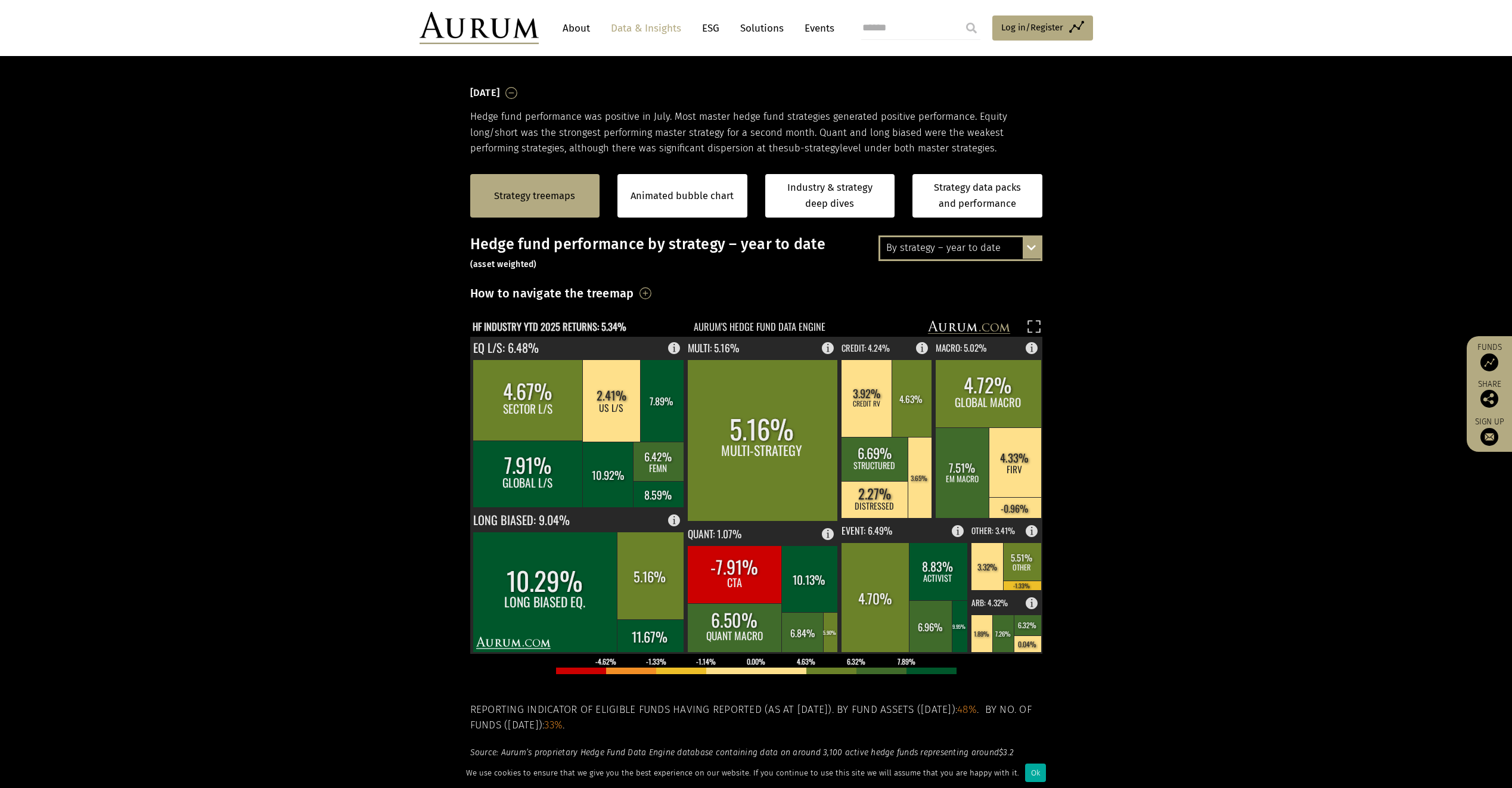
scroll to position [181, 0]
